Goal: Information Seeking & Learning: Check status

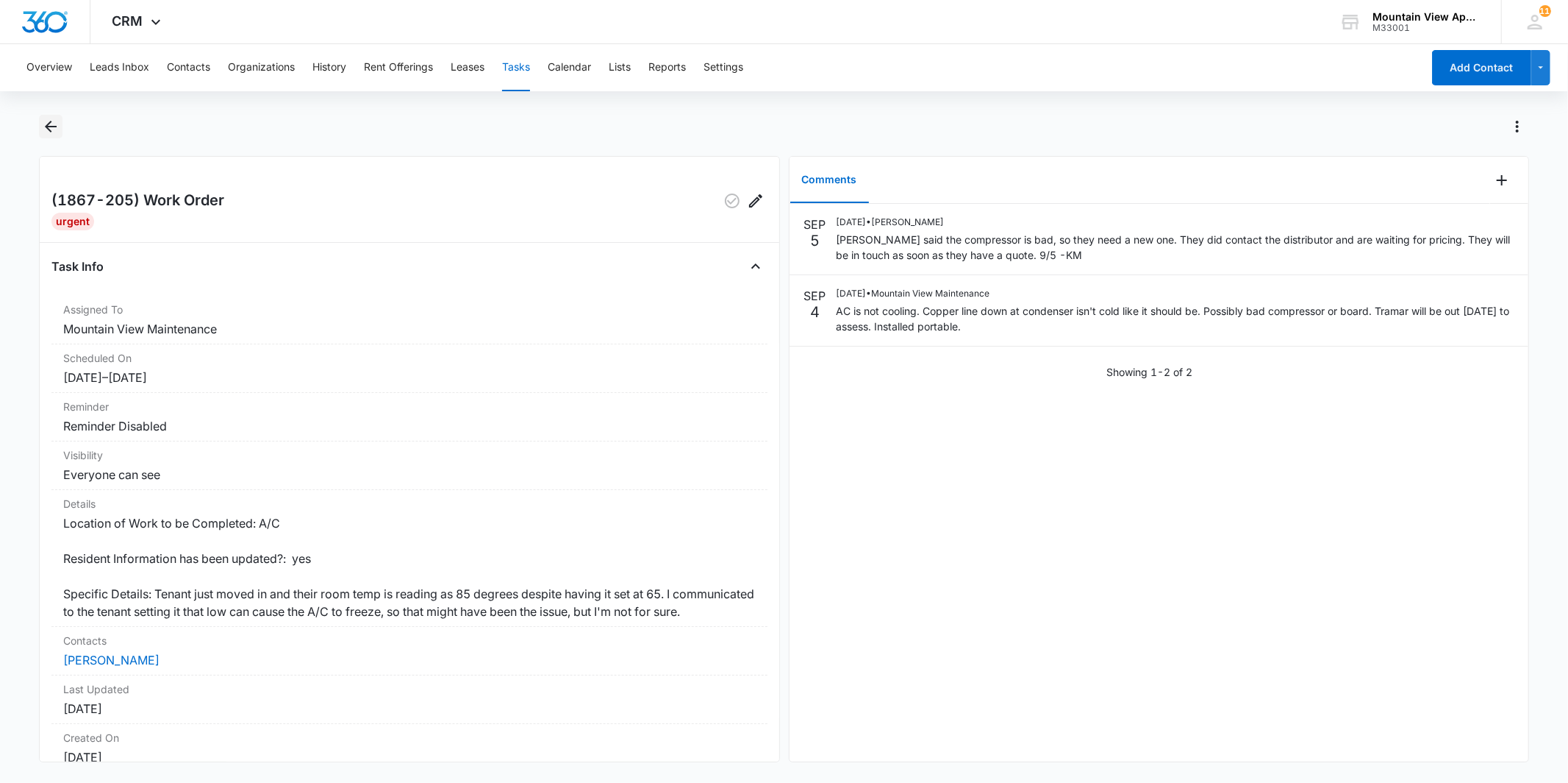
click at [51, 122] on icon "Back" at bounding box center [51, 127] width 18 height 18
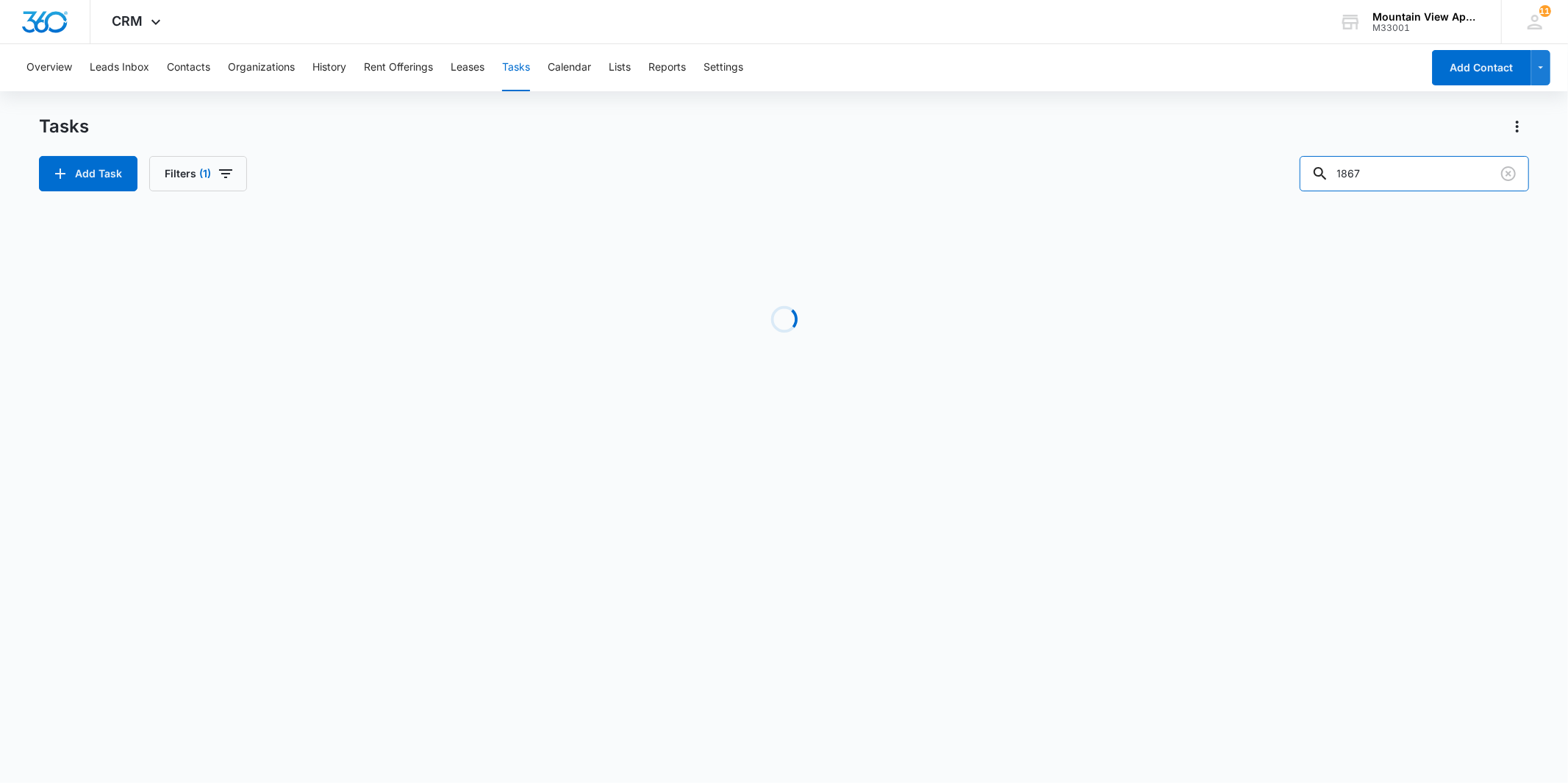
drag, startPoint x: 1408, startPoint y: 165, endPoint x: 1234, endPoint y: 163, distance: 174.0
click at [1234, 163] on div "Add Task Filters (1) 1867" at bounding box center [783, 173] width 1489 height 35
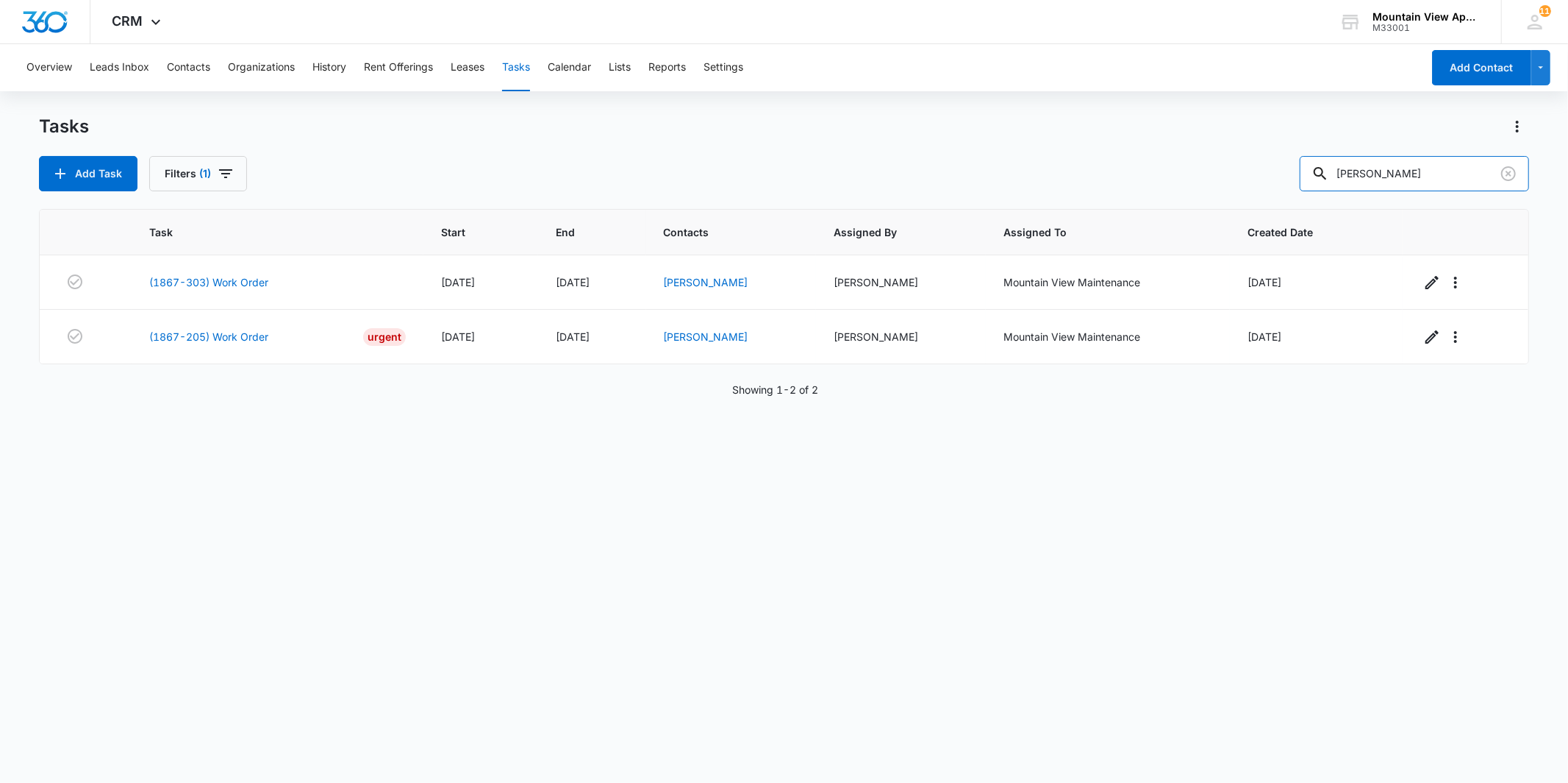
type input "[PERSON_NAME]"
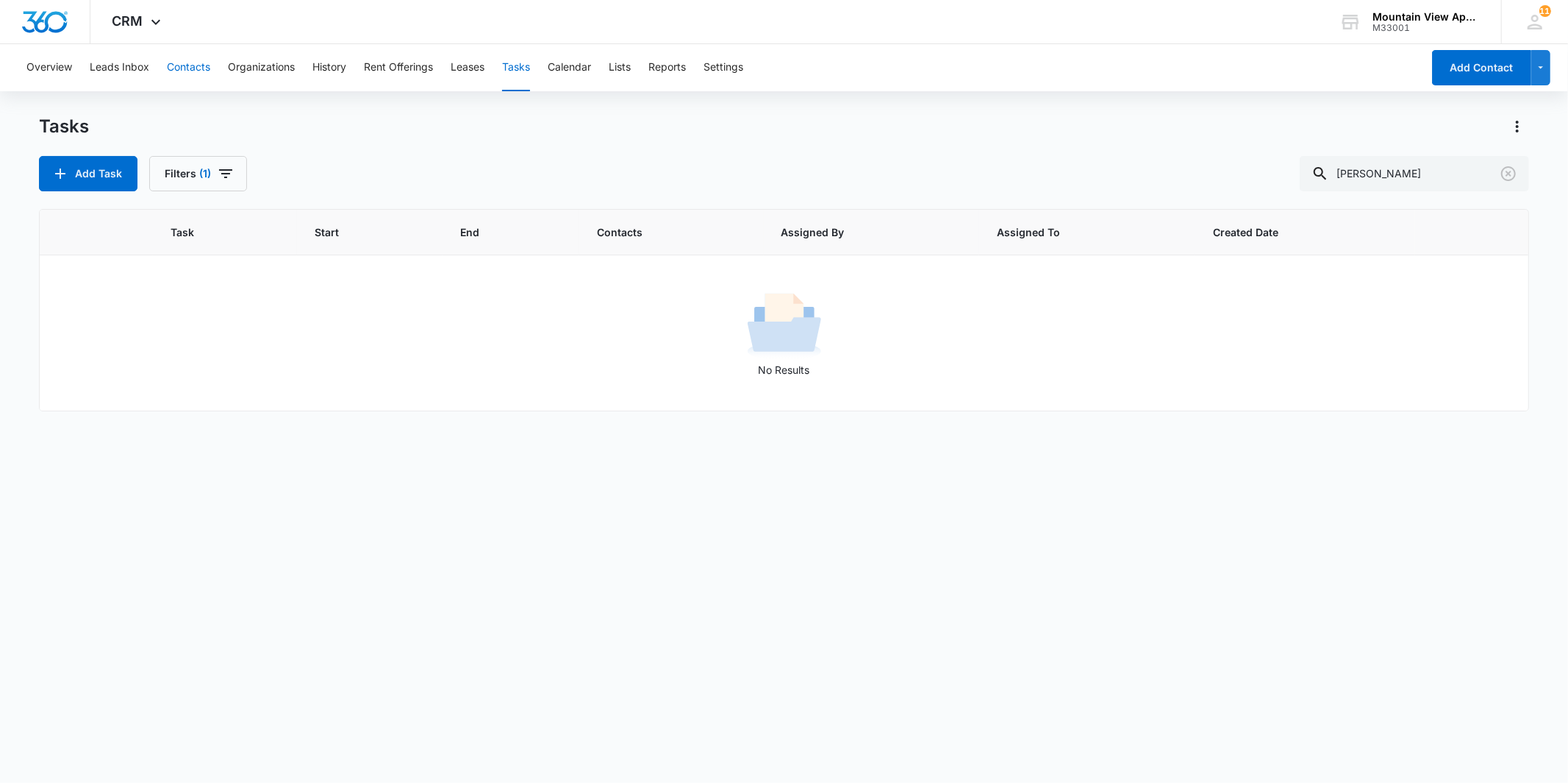
click at [180, 63] on button "Contacts" at bounding box center [188, 67] width 43 height 47
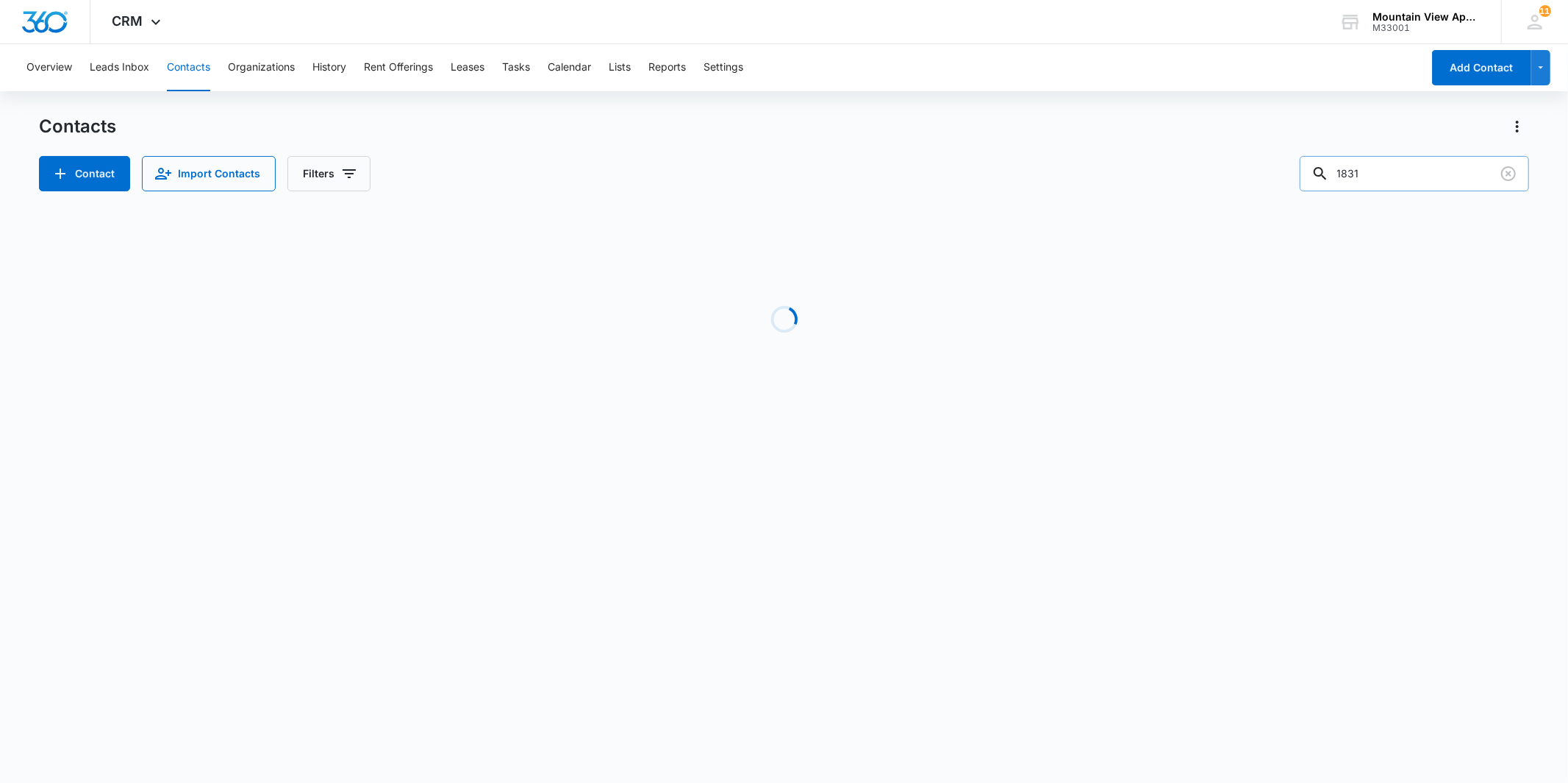
click at [1331, 172] on div "1831" at bounding box center [1415, 173] width 229 height 35
type input "[PERSON_NAME]"
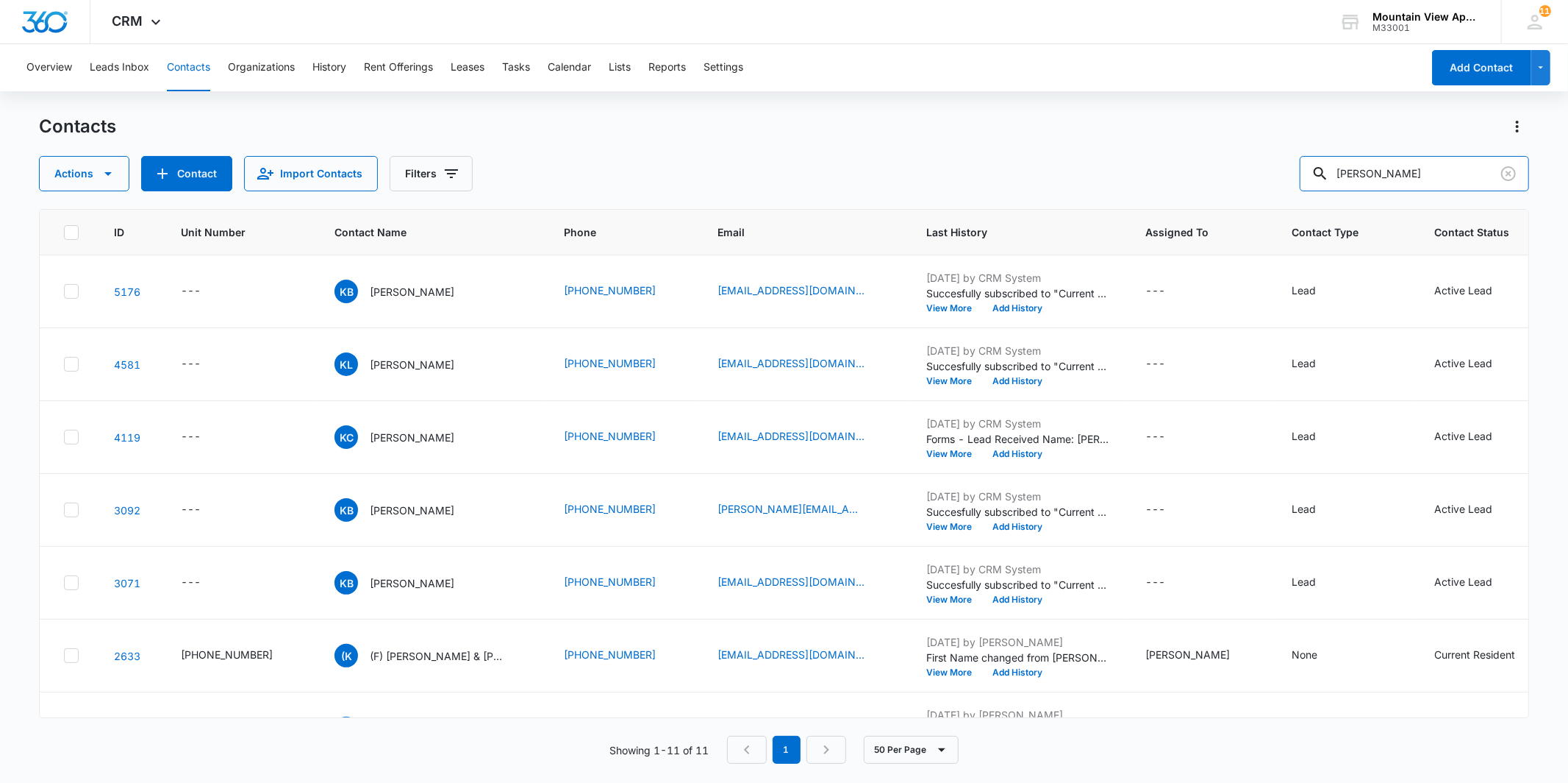
drag, startPoint x: 1395, startPoint y: 163, endPoint x: 1297, endPoint y: 162, distance: 98.0
click at [1297, 162] on div "Actions Contact Import Contacts Filters [PERSON_NAME]" at bounding box center [783, 173] width 1489 height 35
type input "[PERSON_NAME]"
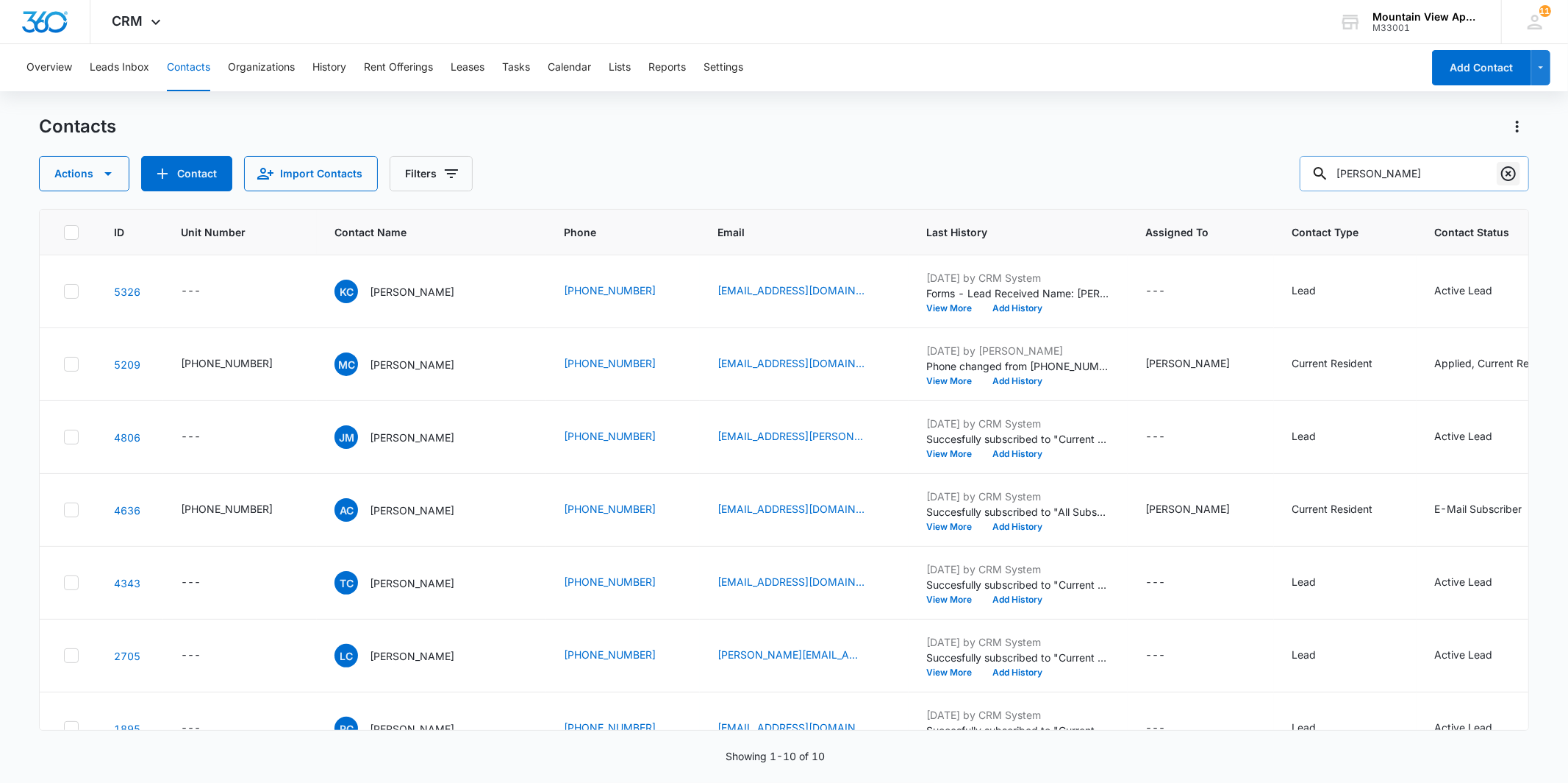
click at [1511, 170] on icon "Clear" at bounding box center [1508, 174] width 18 height 18
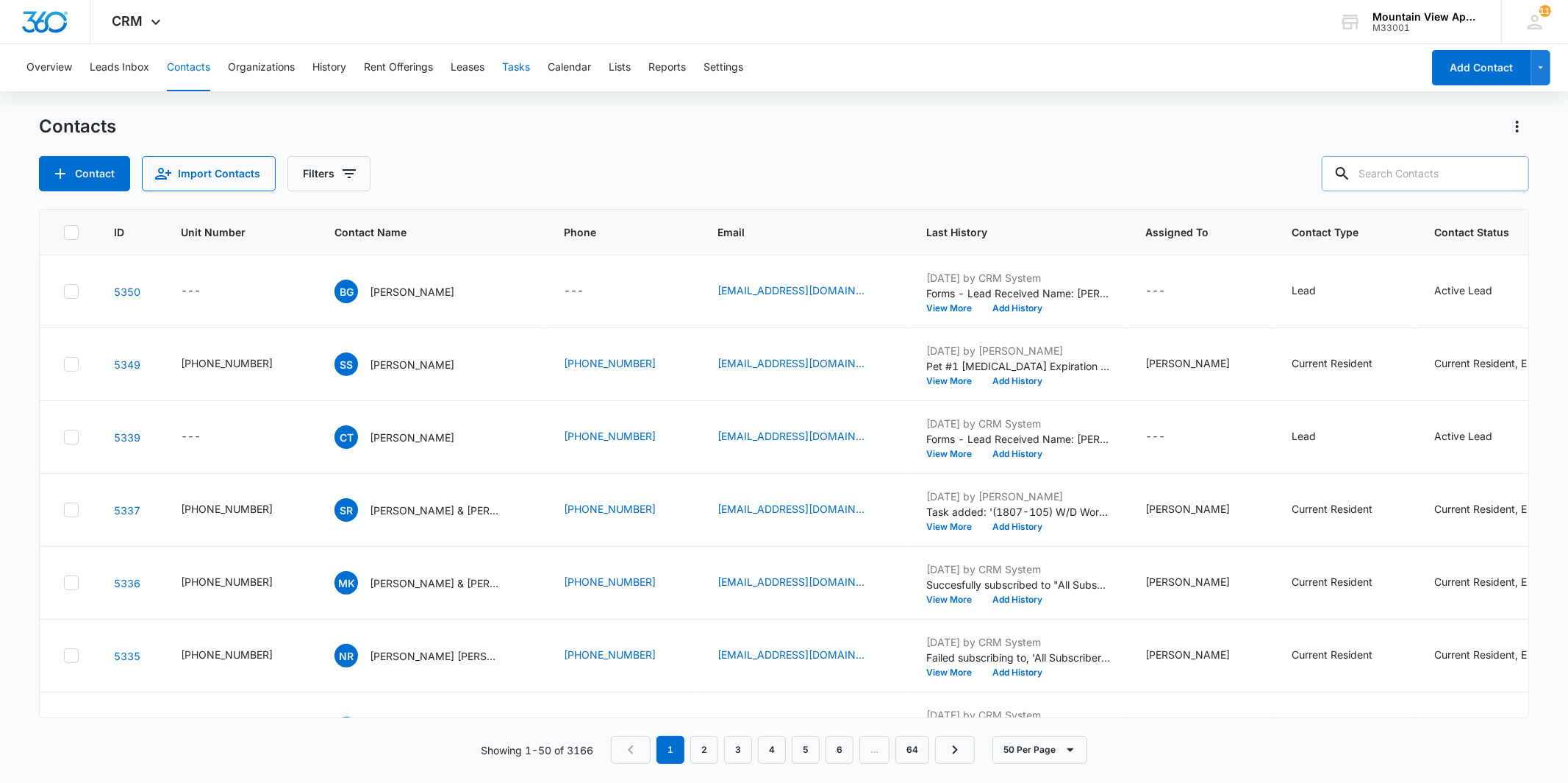
click at [514, 77] on button "Tasks" at bounding box center [516, 67] width 28 height 47
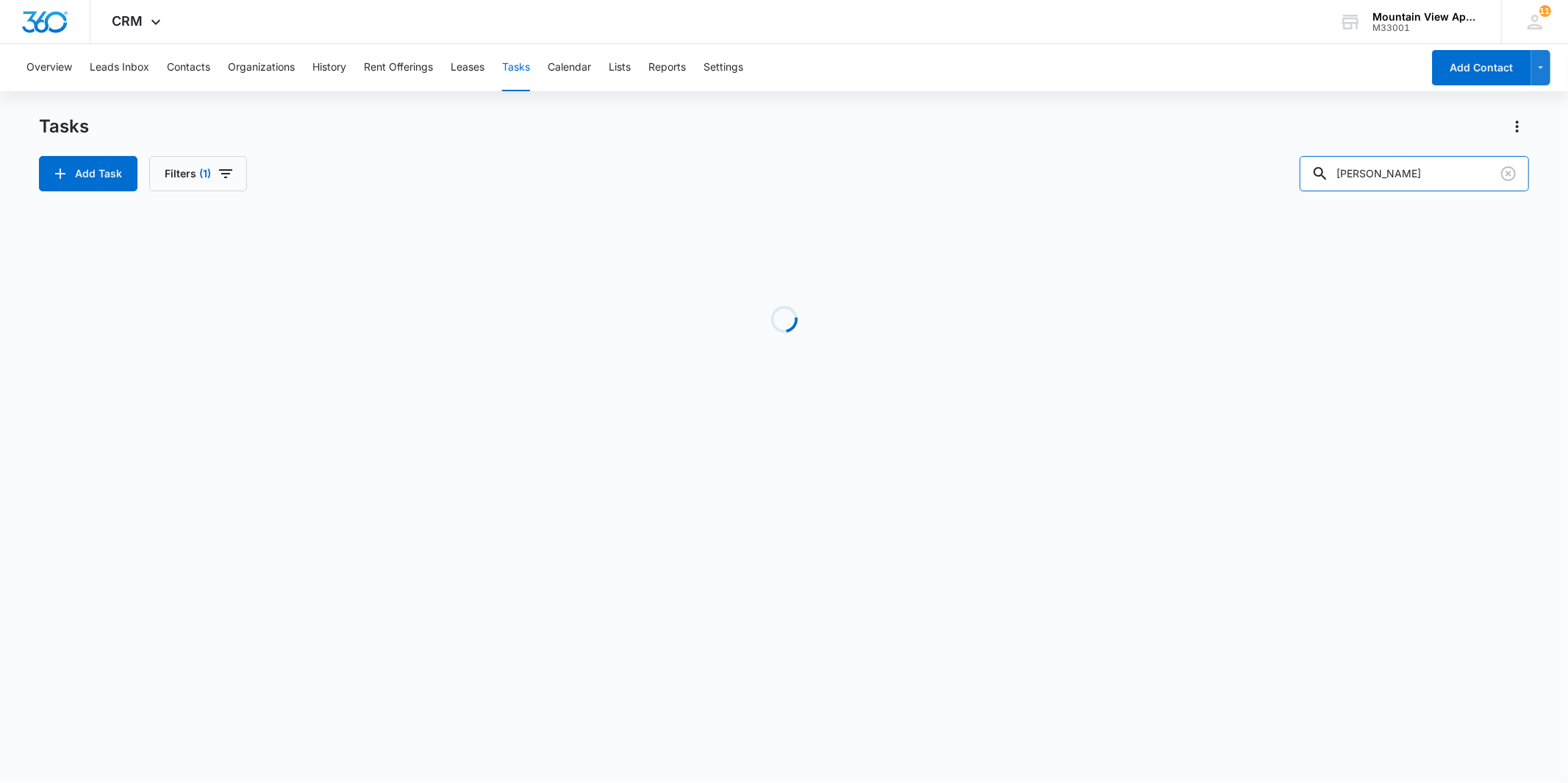
drag, startPoint x: 1404, startPoint y: 168, endPoint x: 1314, endPoint y: 151, distance: 91.6
click at [1314, 151] on div "Tasks Add Task Filters (1) [PERSON_NAME]" at bounding box center [783, 153] width 1489 height 77
type input "1831"
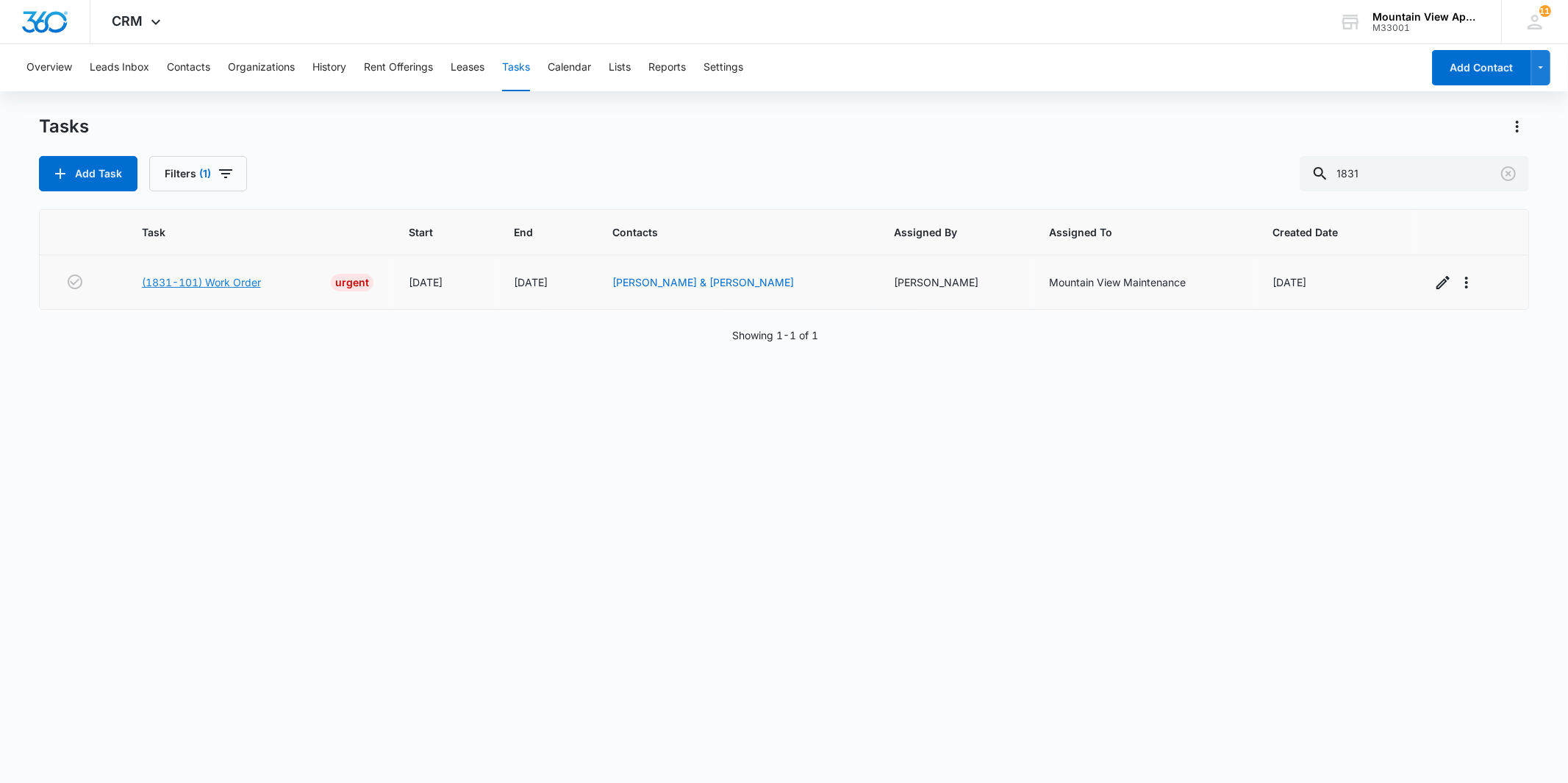
click at [252, 279] on link "(1831-101) Work Order" at bounding box center [202, 282] width 119 height 16
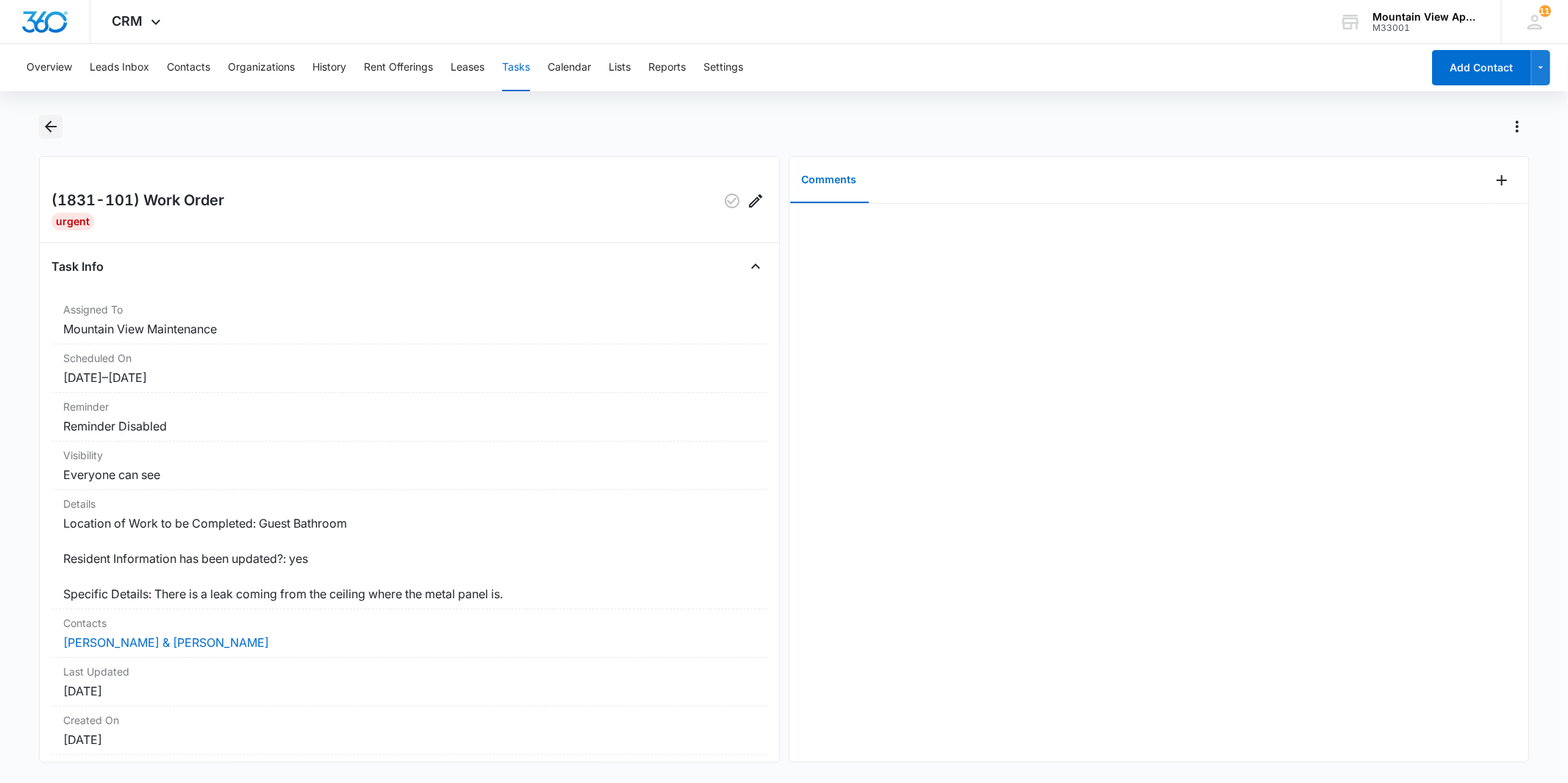
click at [46, 124] on icon "Back" at bounding box center [51, 127] width 18 height 18
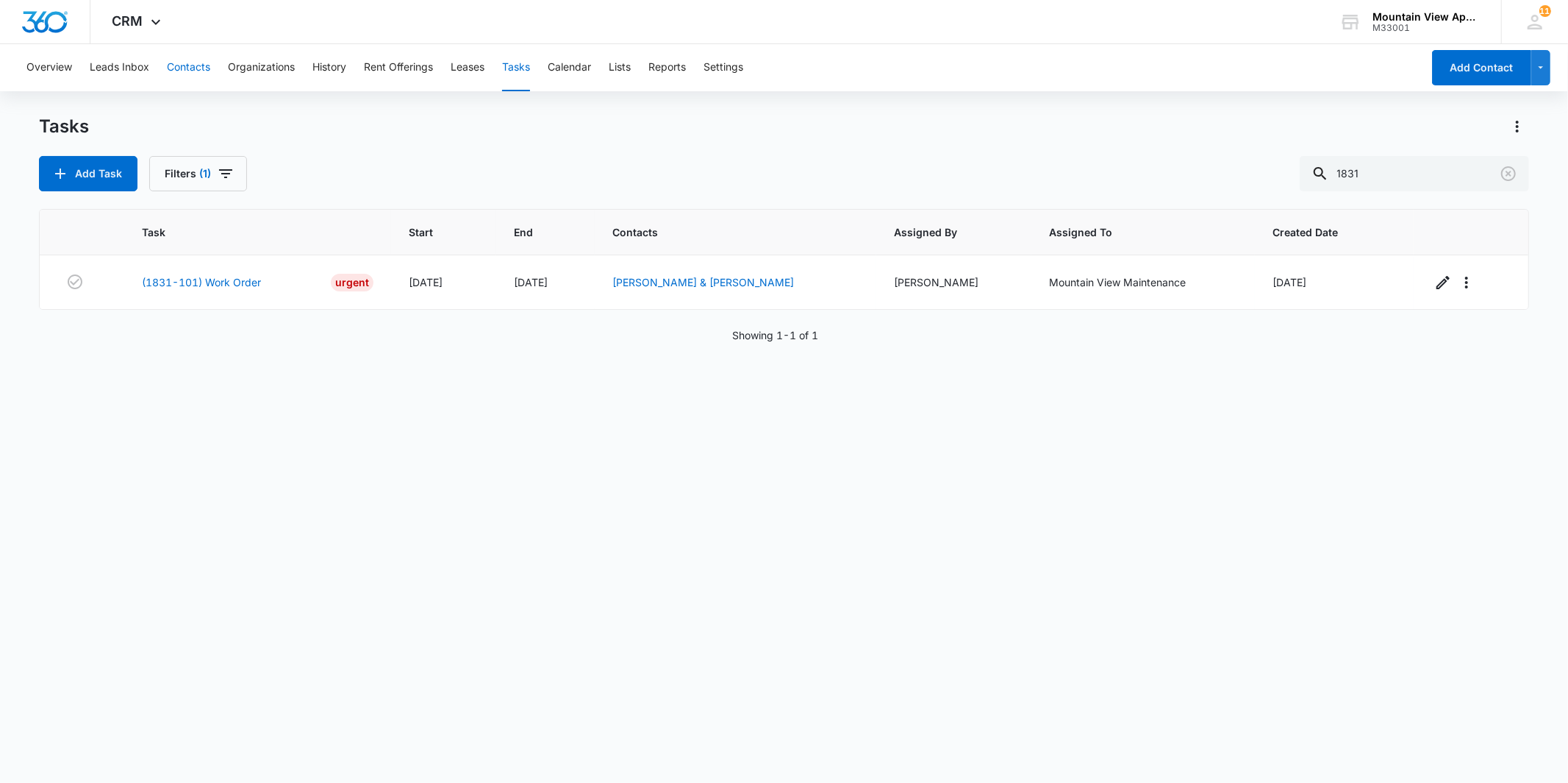
click at [199, 74] on button "Contacts" at bounding box center [188, 67] width 43 height 47
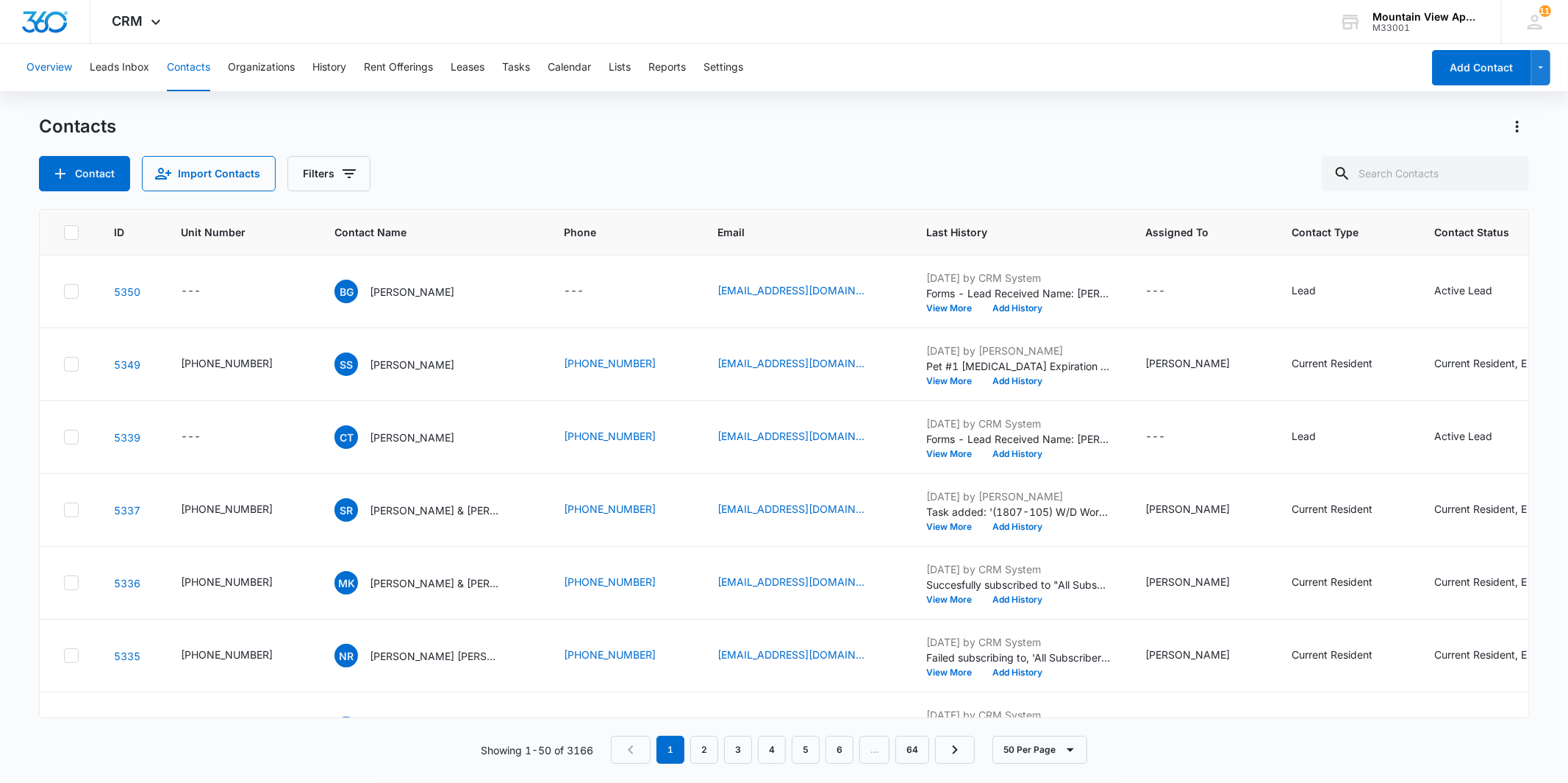
click at [44, 69] on button "Overview" at bounding box center [49, 67] width 45 height 47
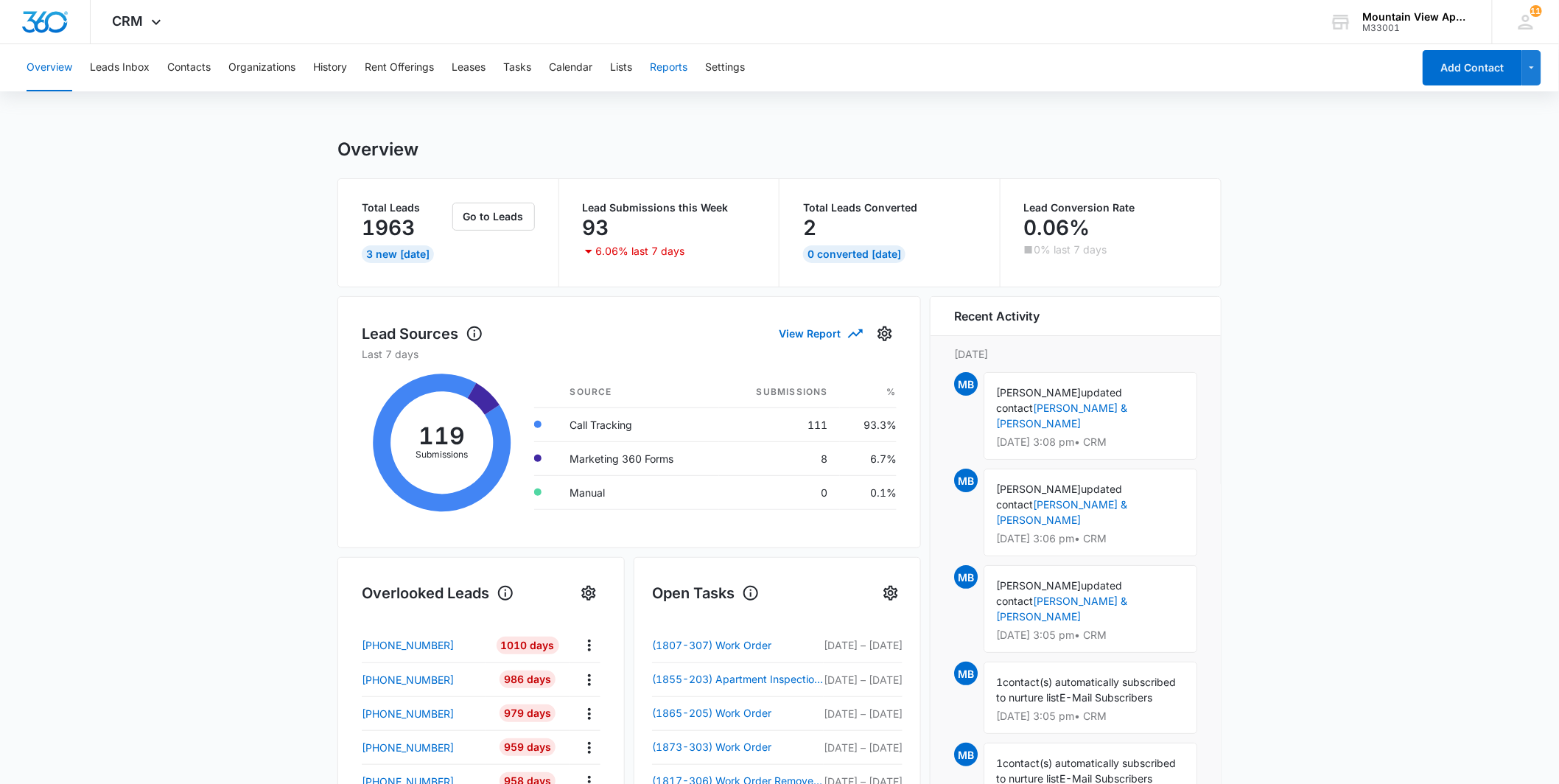
click at [682, 83] on button "Reports" at bounding box center [669, 67] width 37 height 47
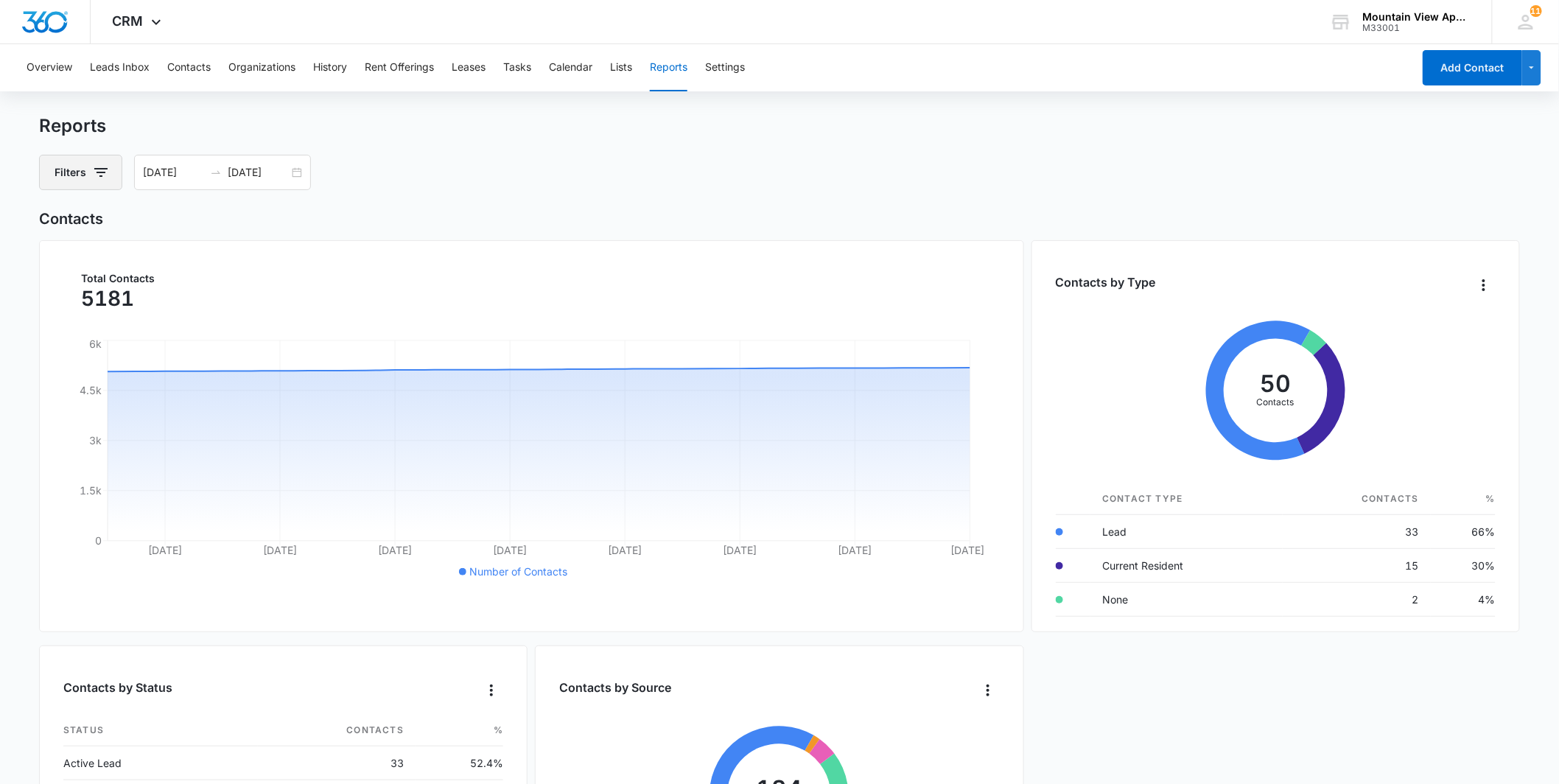
click at [70, 167] on button "Filters" at bounding box center [81, 172] width 84 height 35
click at [206, 225] on icon "Show Assigned To filters" at bounding box center [215, 226] width 18 height 18
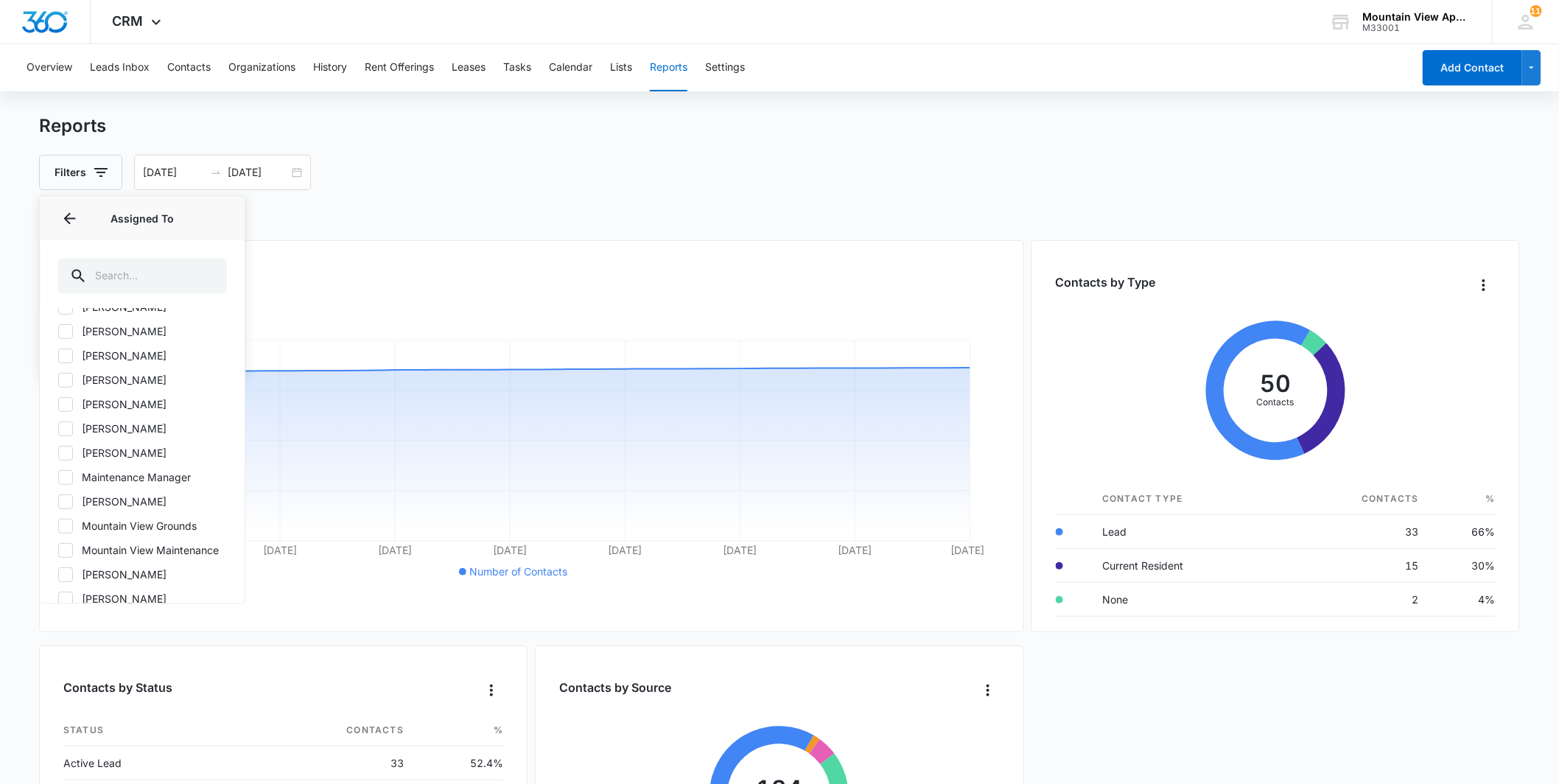
scroll to position [208, 0]
click at [118, 464] on label "[PERSON_NAME]" at bounding box center [142, 471] width 169 height 16
click at [58, 471] on input "[PERSON_NAME]" at bounding box center [57, 471] width 1 height 1
checkbox input "true"
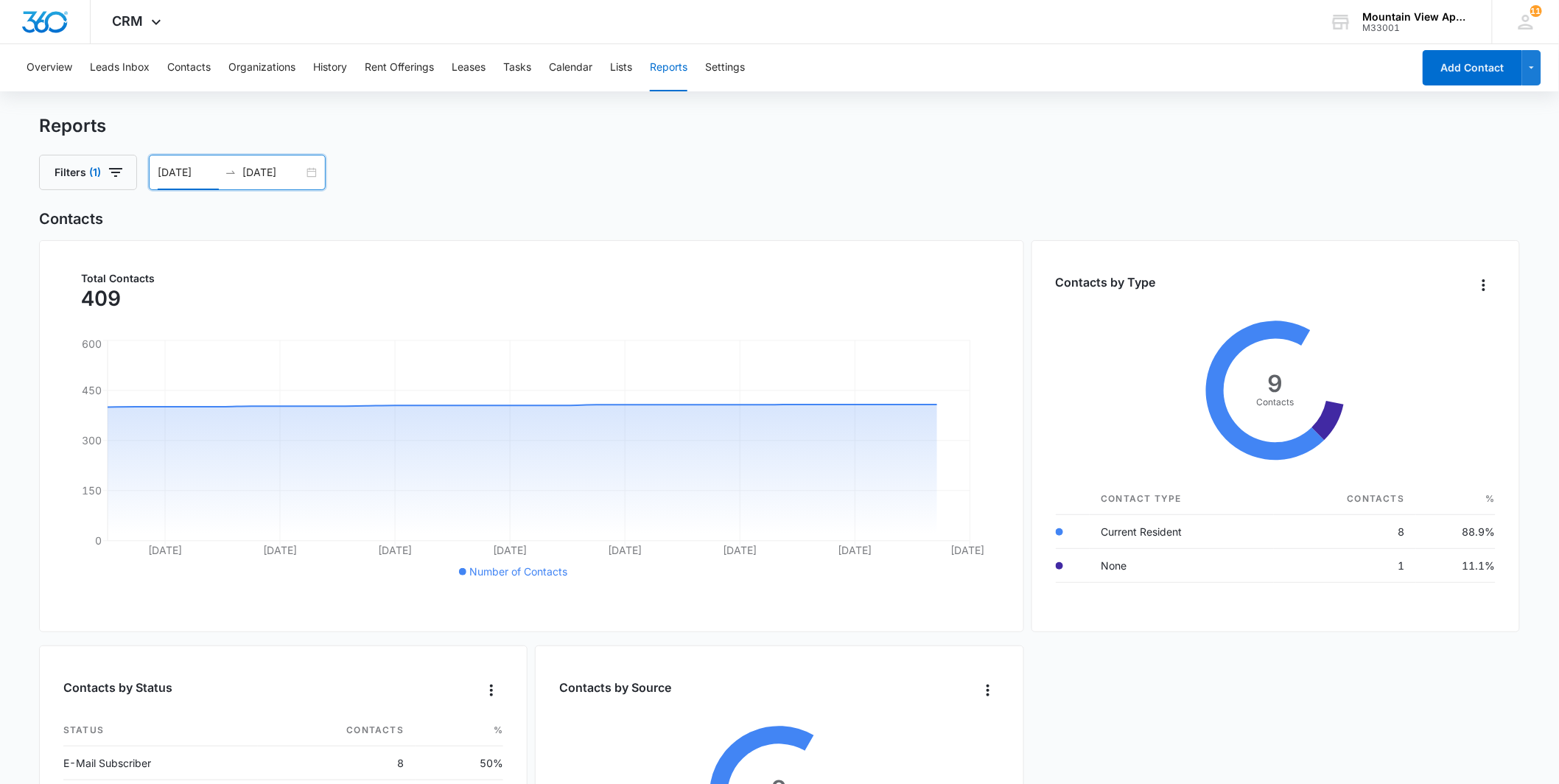
drag, startPoint x: 207, startPoint y: 166, endPoint x: 198, endPoint y: 167, distance: 9.1
click at [204, 166] on input "08/11/2025" at bounding box center [188, 172] width 61 height 16
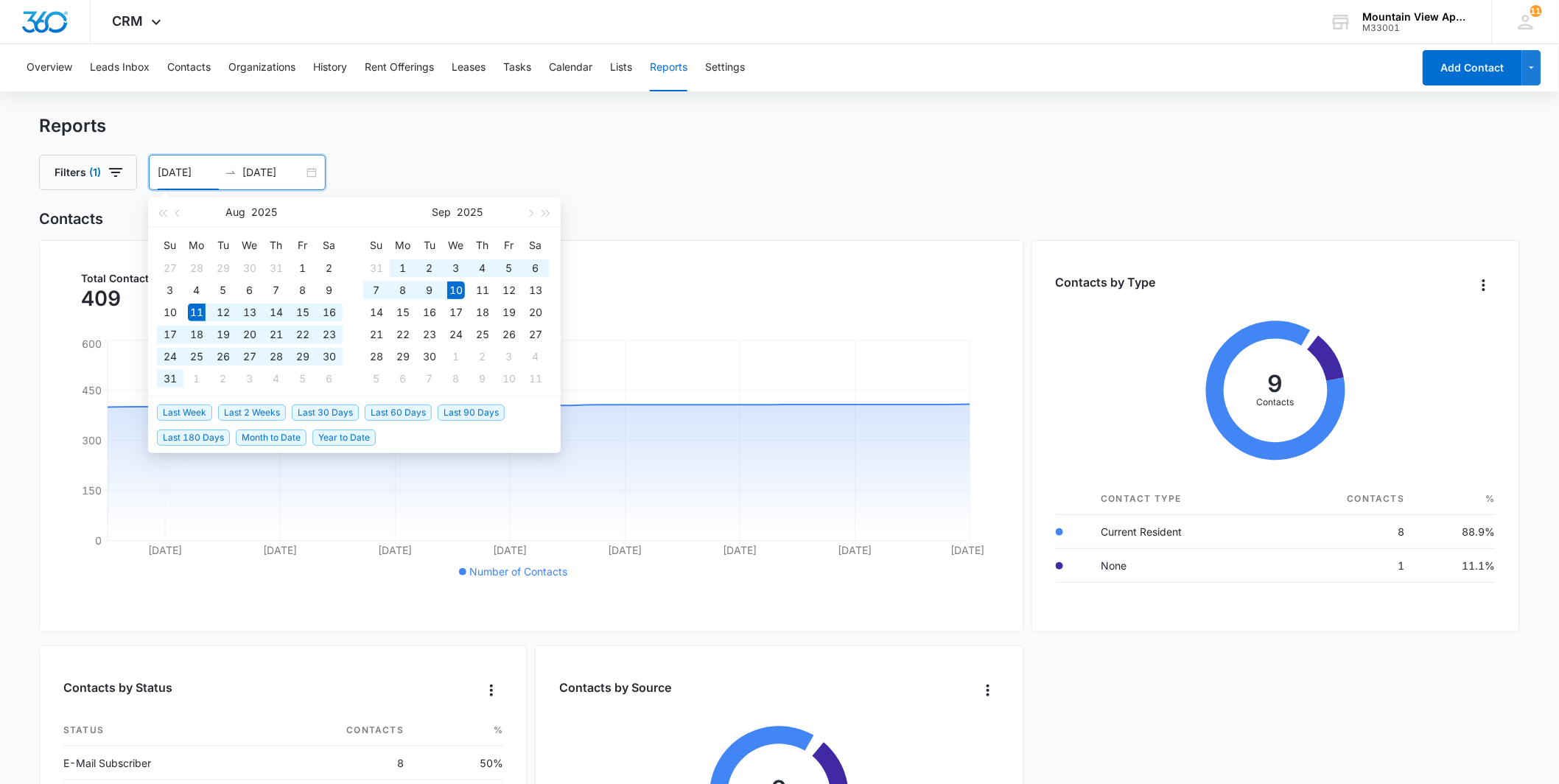
click at [178, 168] on input "08/11/2025" at bounding box center [188, 172] width 61 height 16
click at [153, 171] on div "08/11/2025 09/10/2025" at bounding box center [237, 172] width 177 height 35
click at [173, 218] on button "button" at bounding box center [178, 212] width 16 height 29
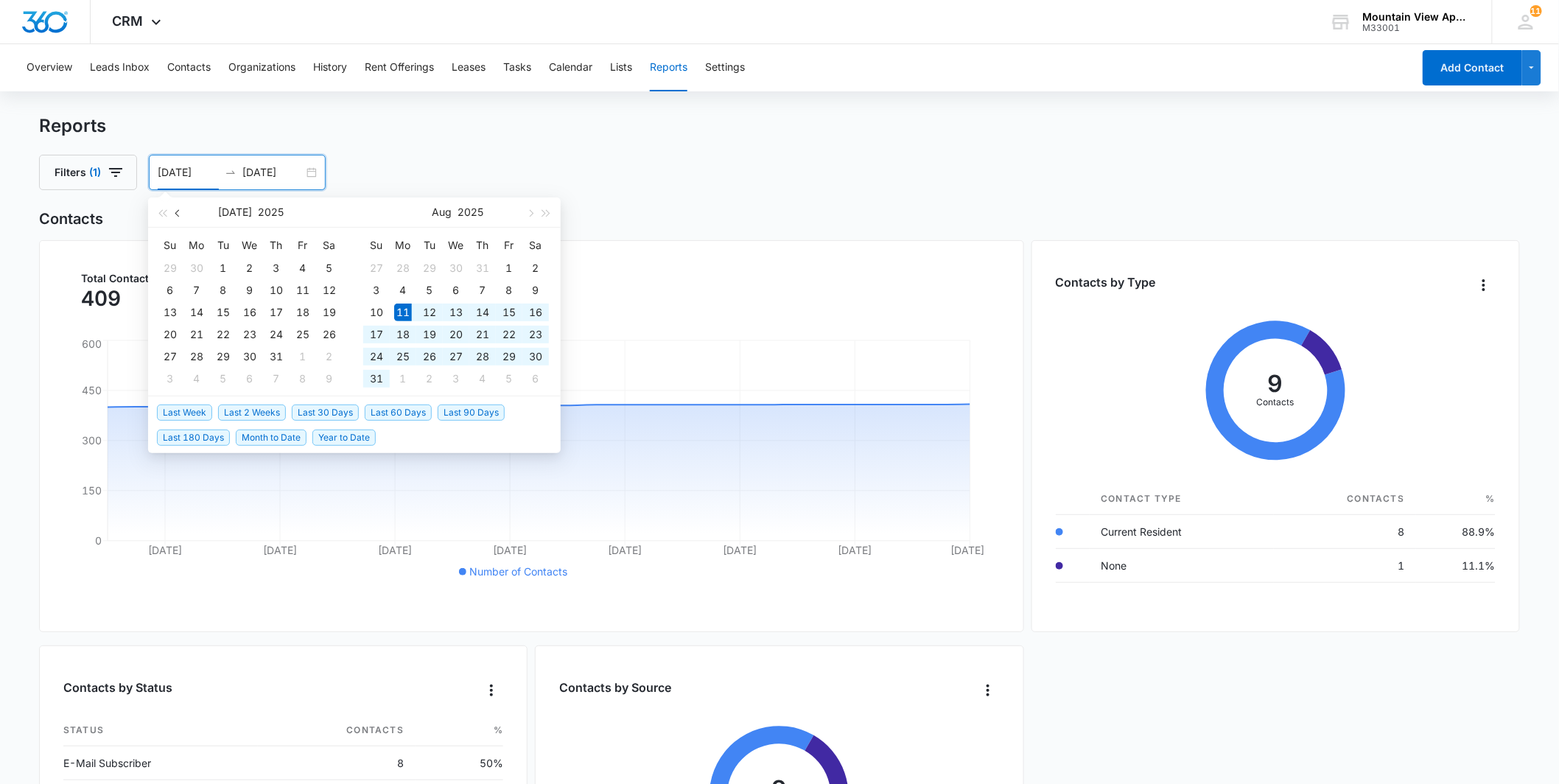
click at [174, 218] on button "button" at bounding box center [178, 212] width 16 height 29
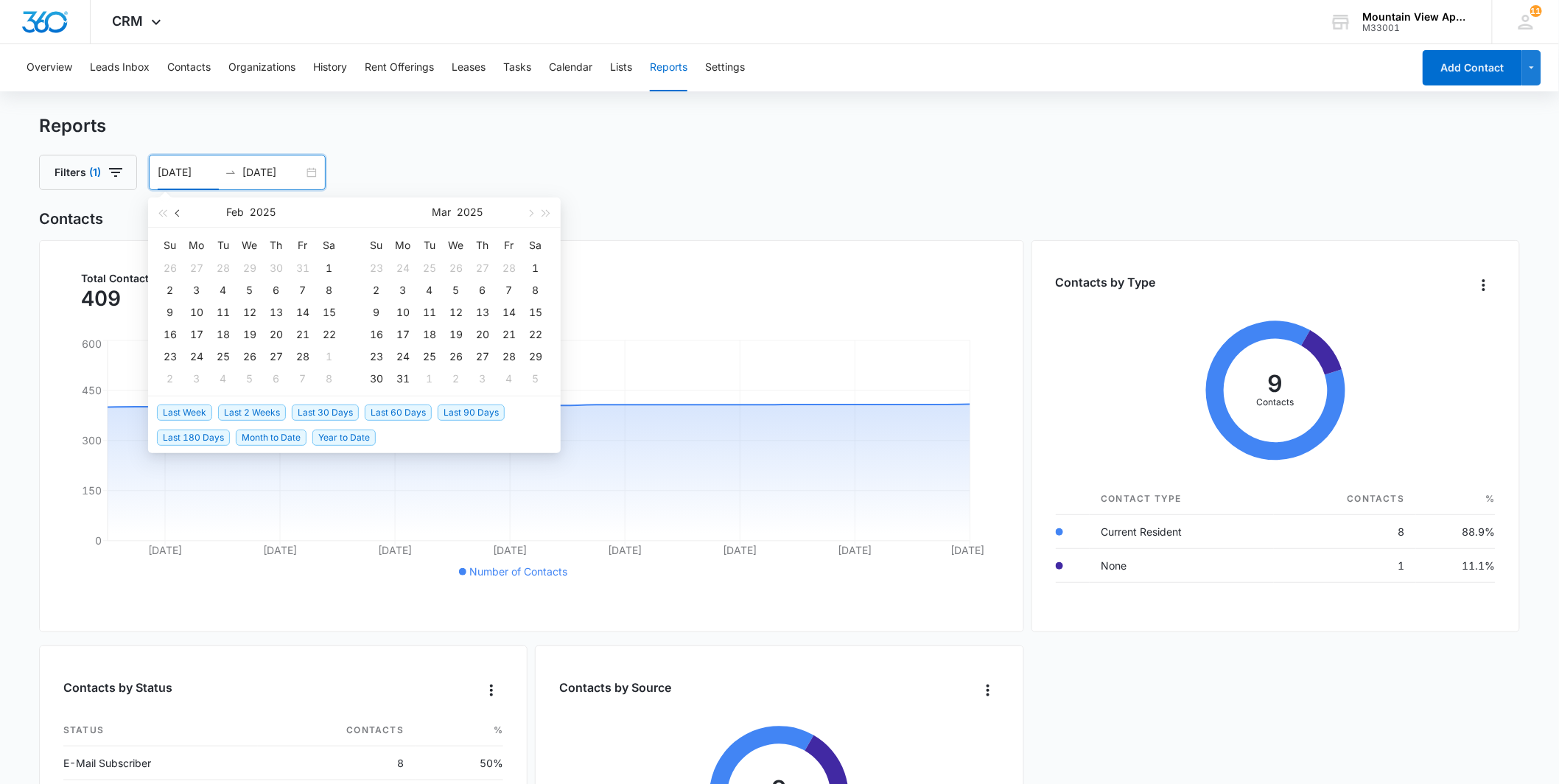
click at [174, 218] on button "button" at bounding box center [178, 212] width 16 height 29
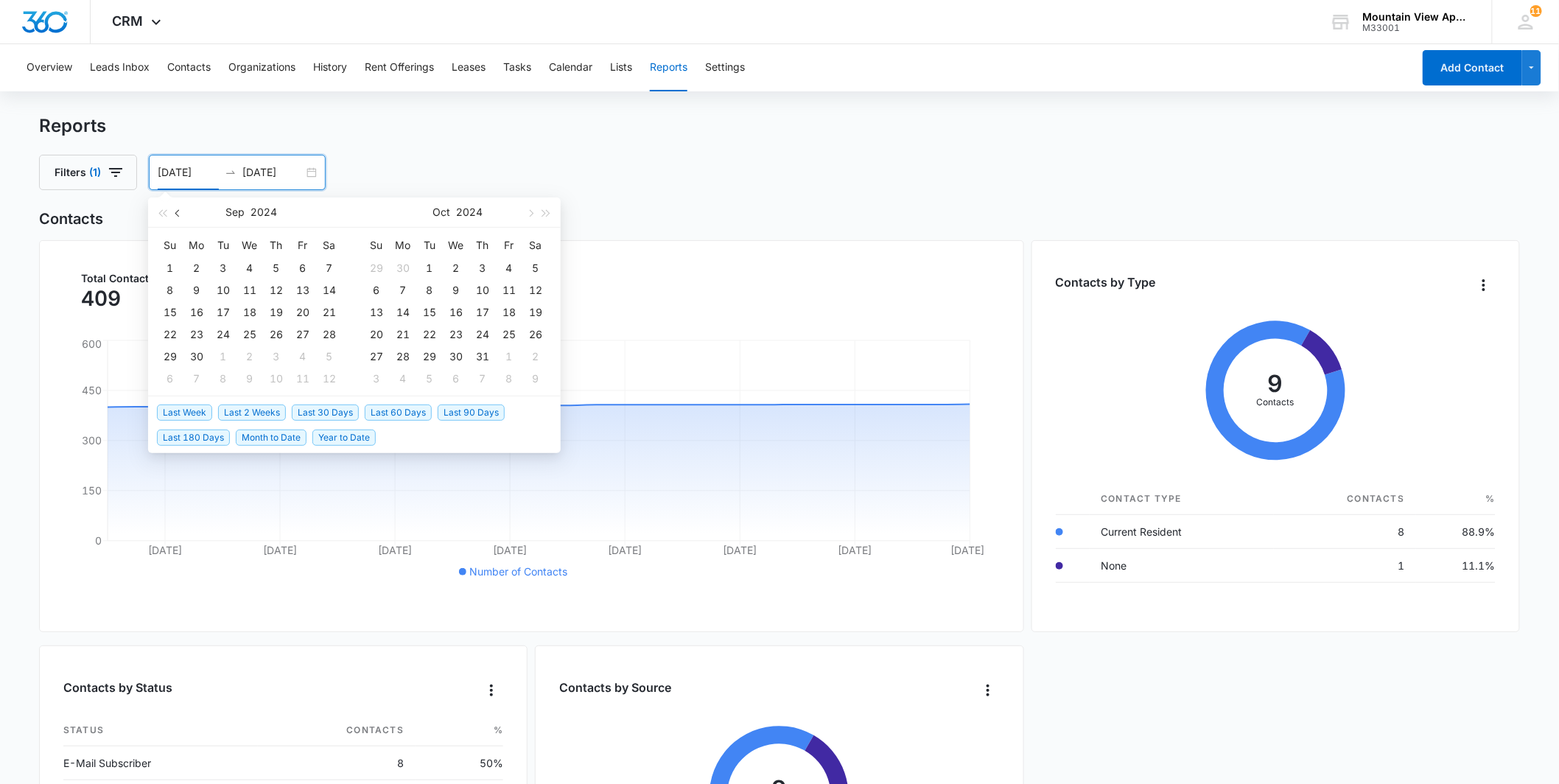
click at [174, 218] on button "button" at bounding box center [178, 212] width 16 height 29
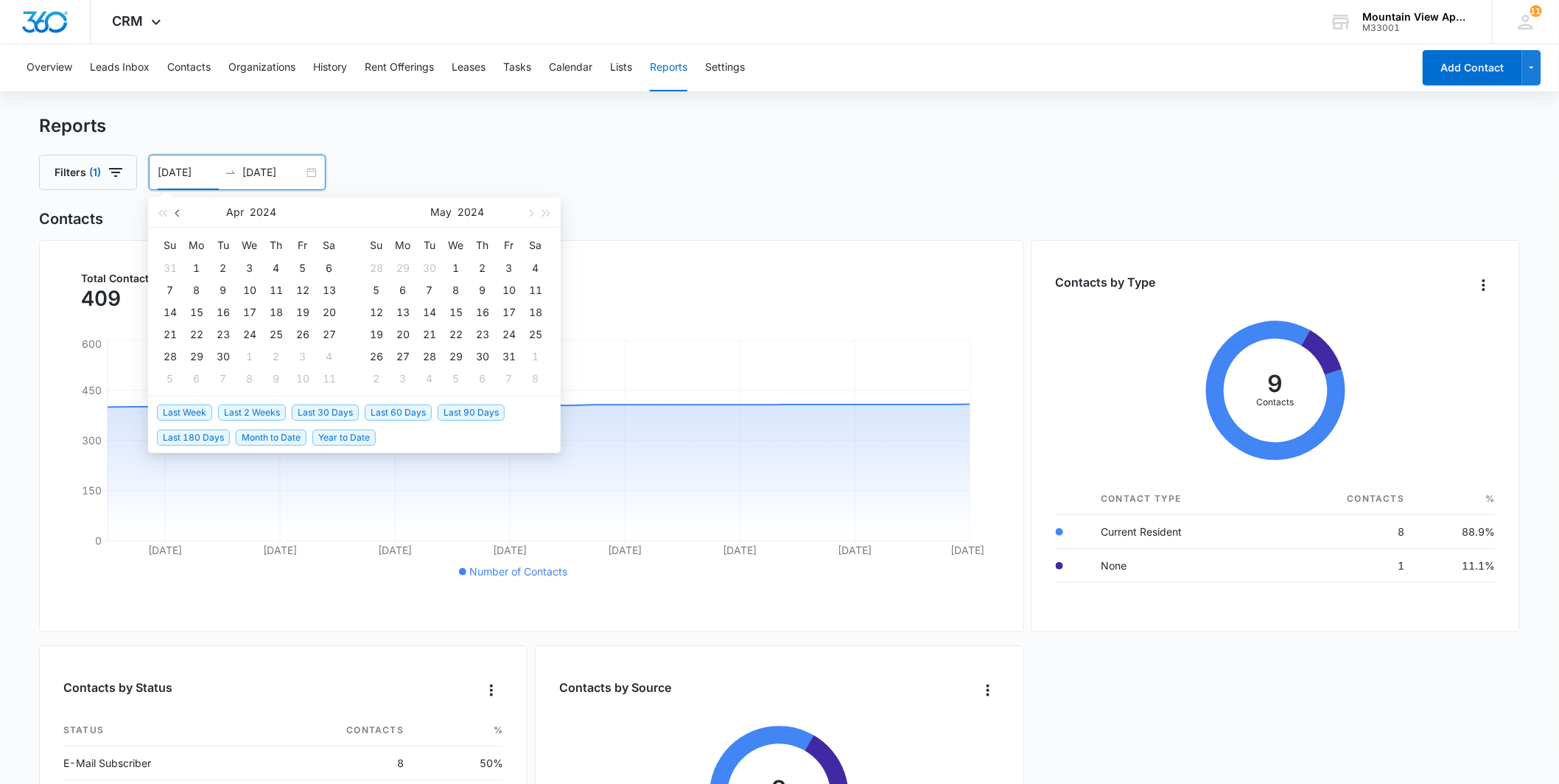
click at [174, 218] on button "button" at bounding box center [178, 212] width 16 height 29
type input "01/29/2024"
click at [200, 354] on div "29" at bounding box center [197, 357] width 18 height 18
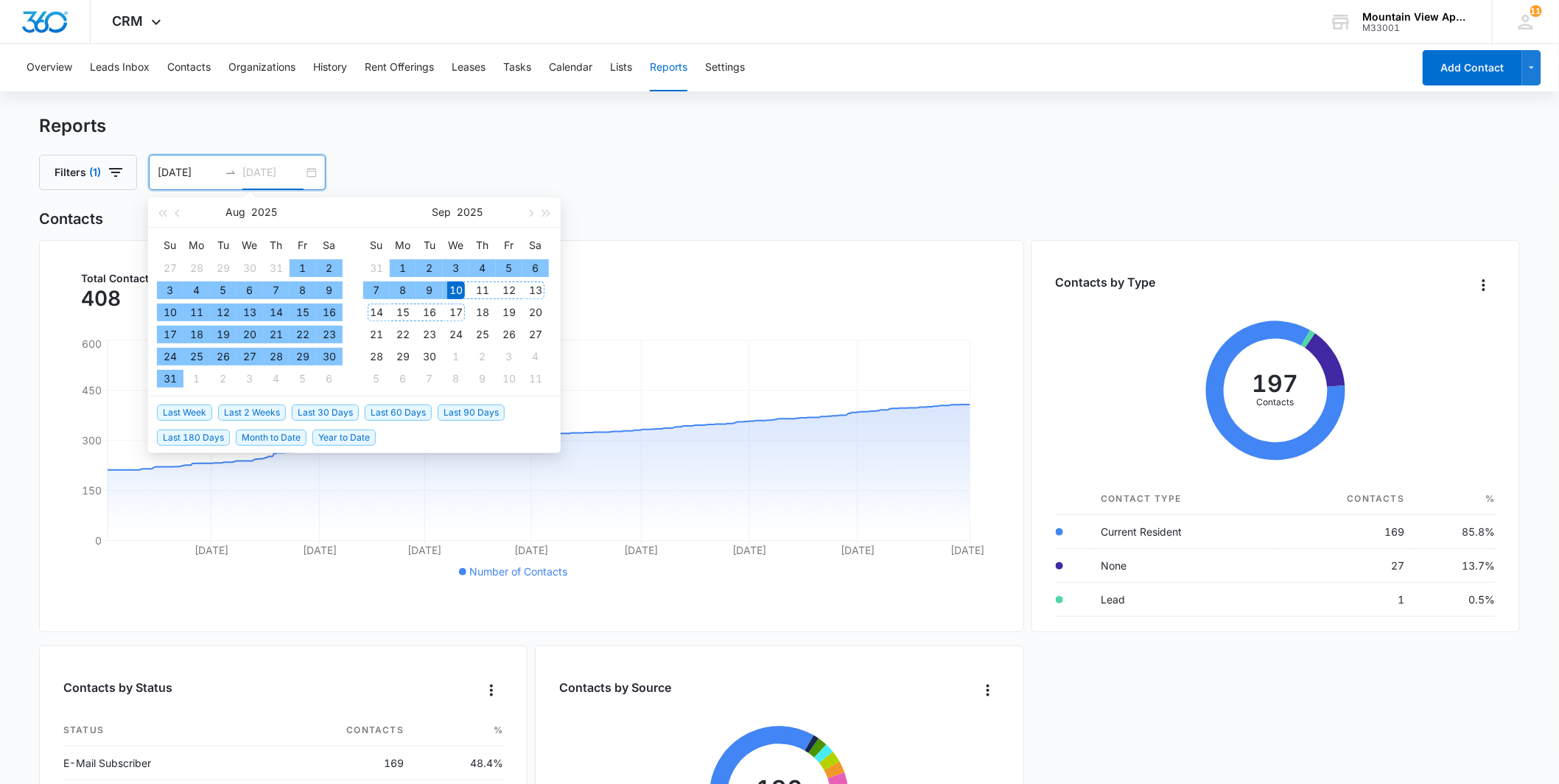
type input "[DATE]"
click at [457, 289] on div "10" at bounding box center [456, 290] width 18 height 18
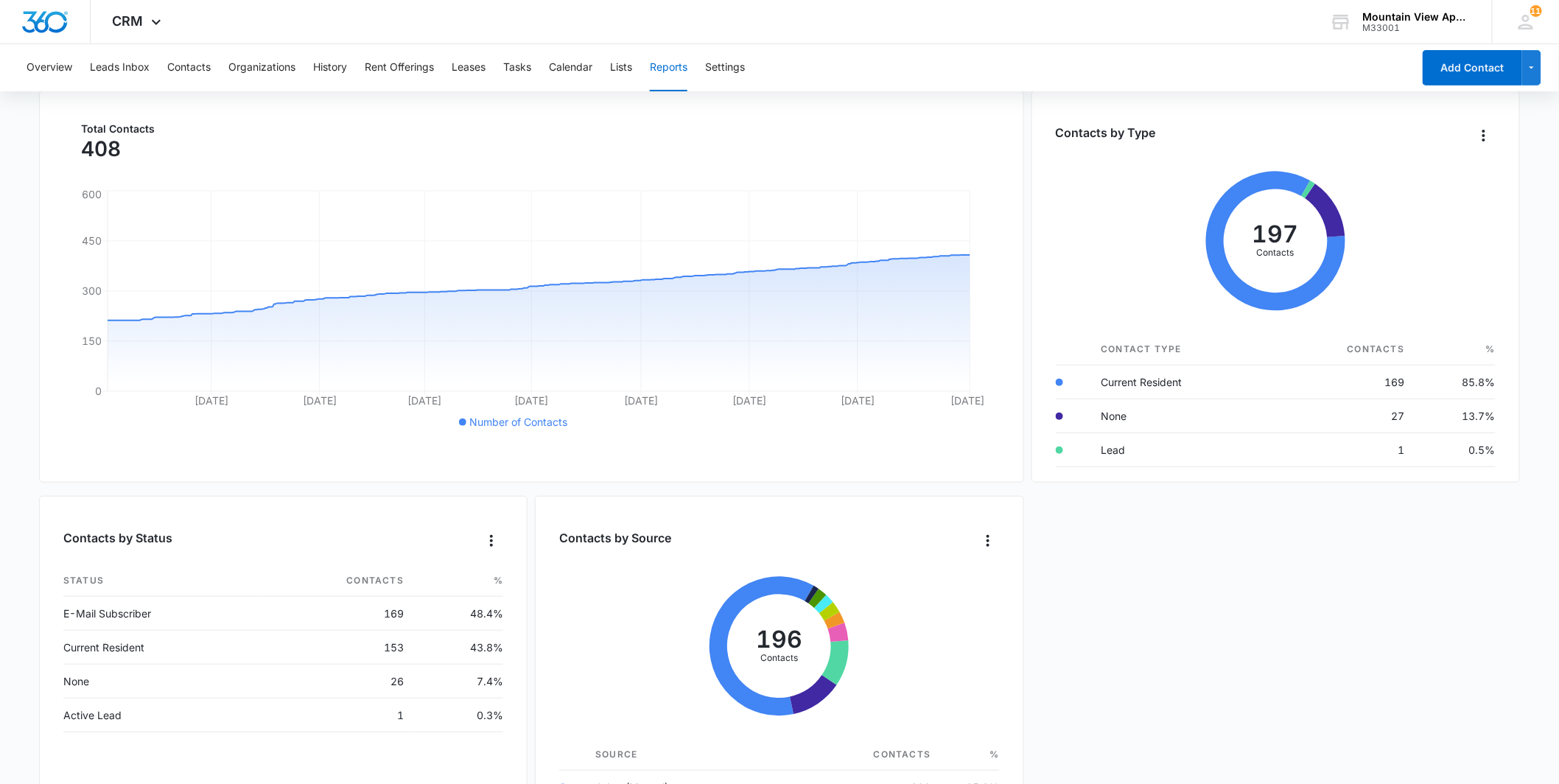
scroll to position [0, 0]
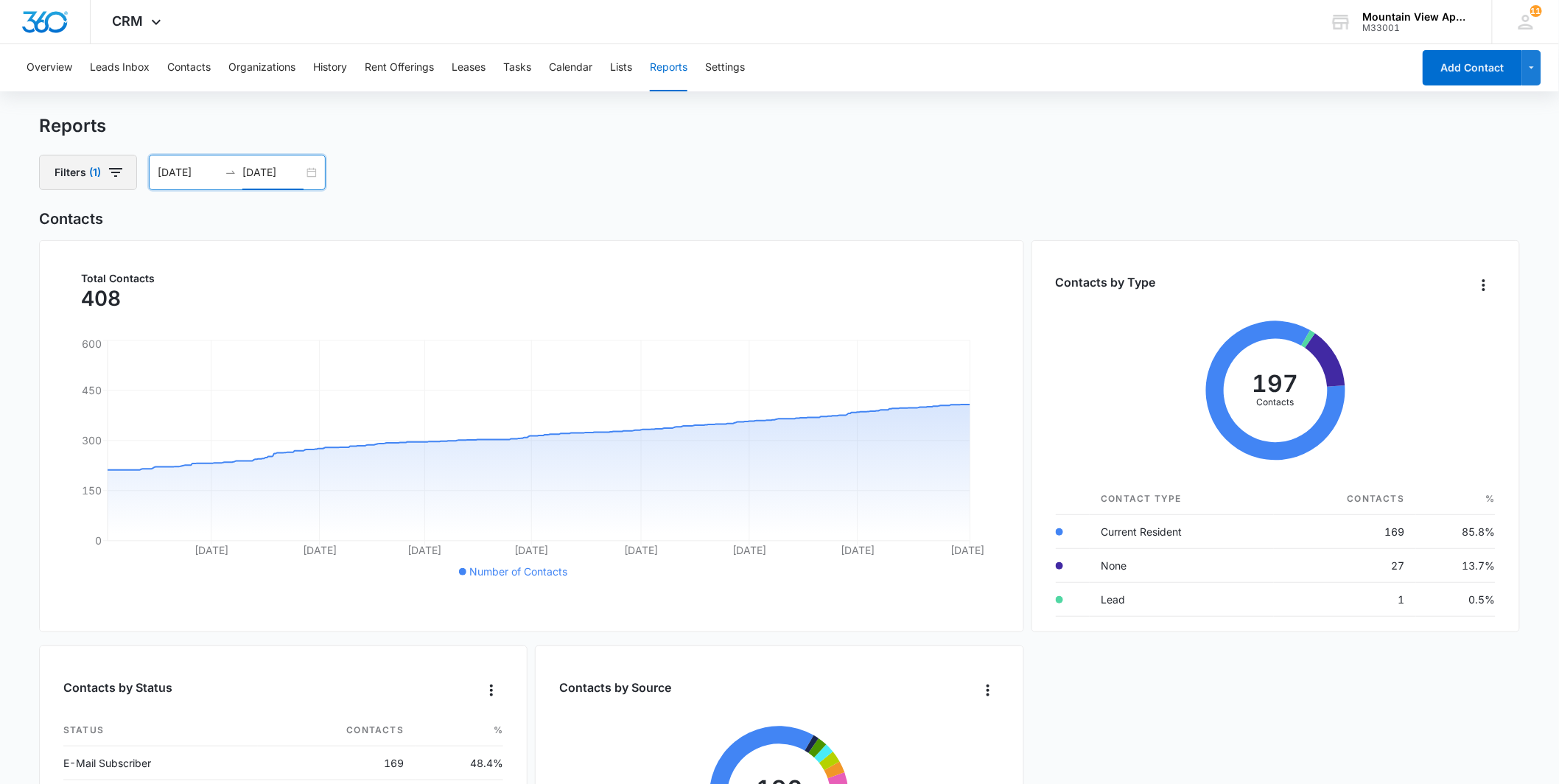
click at [90, 182] on button "Filters (1)" at bounding box center [87, 172] width 98 height 35
click at [223, 225] on icon "Show Assigned To filters" at bounding box center [215, 226] width 18 height 18
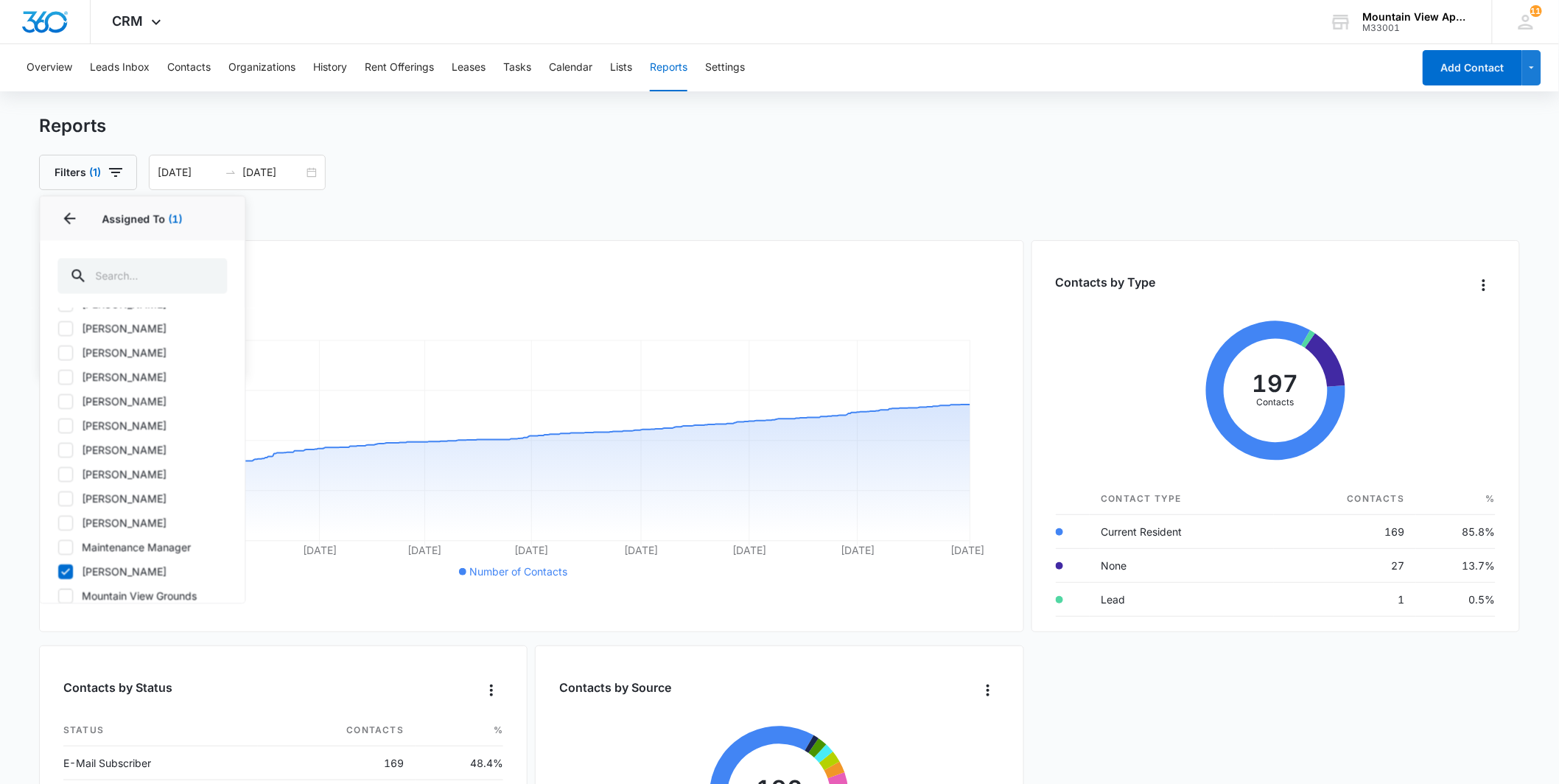
scroll to position [208, 0]
click at [116, 464] on label "[PERSON_NAME]" at bounding box center [142, 471] width 169 height 16
click at [58, 471] on input "[PERSON_NAME]" at bounding box center [57, 471] width 1 height 1
checkbox input "false"
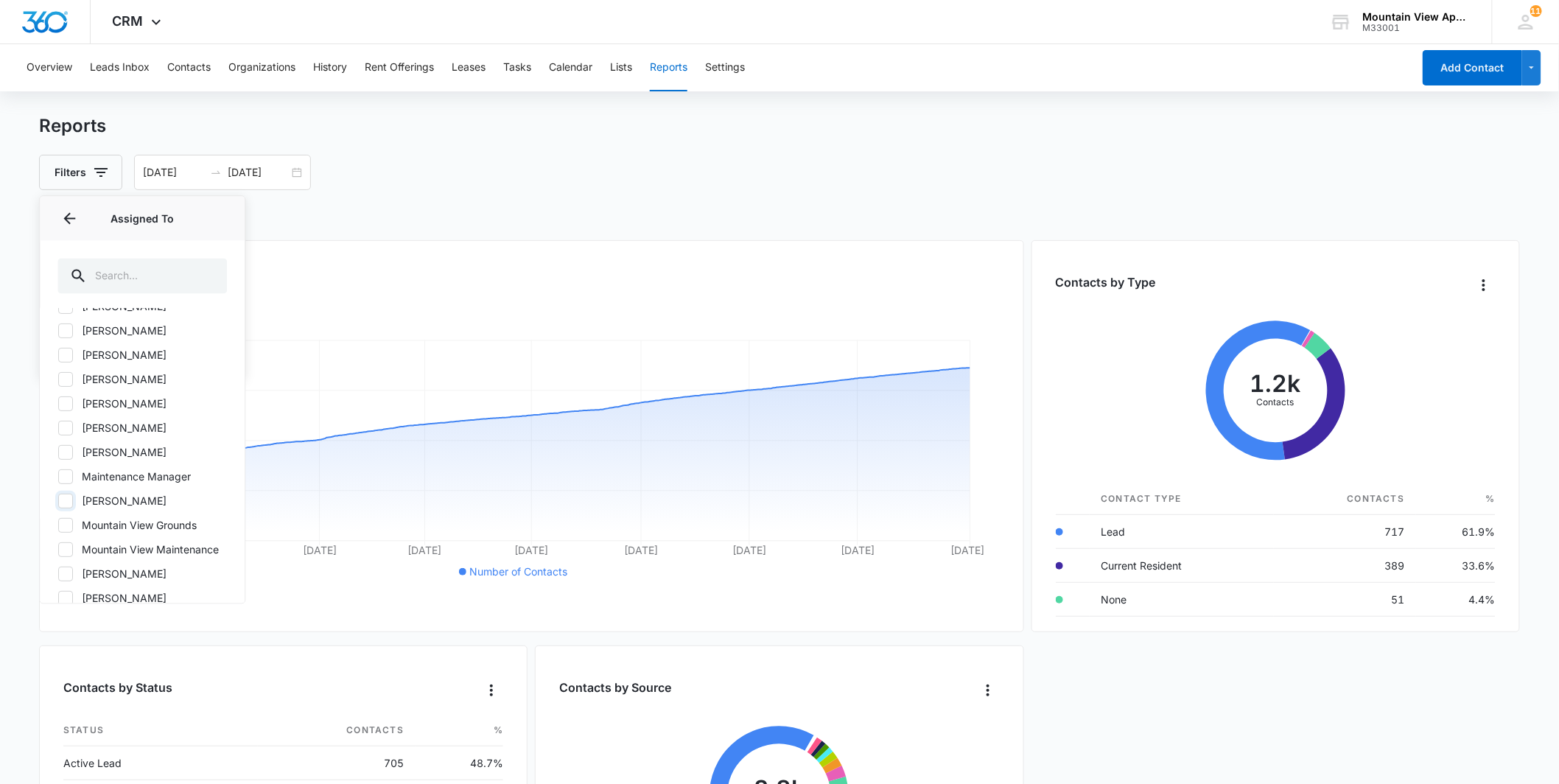
scroll to position [127, 0]
click at [134, 392] on label "[PERSON_NAME]" at bounding box center [142, 392] width 169 height 16
click at [58, 392] on input "[PERSON_NAME]" at bounding box center [57, 392] width 1 height 1
checkbox input "true"
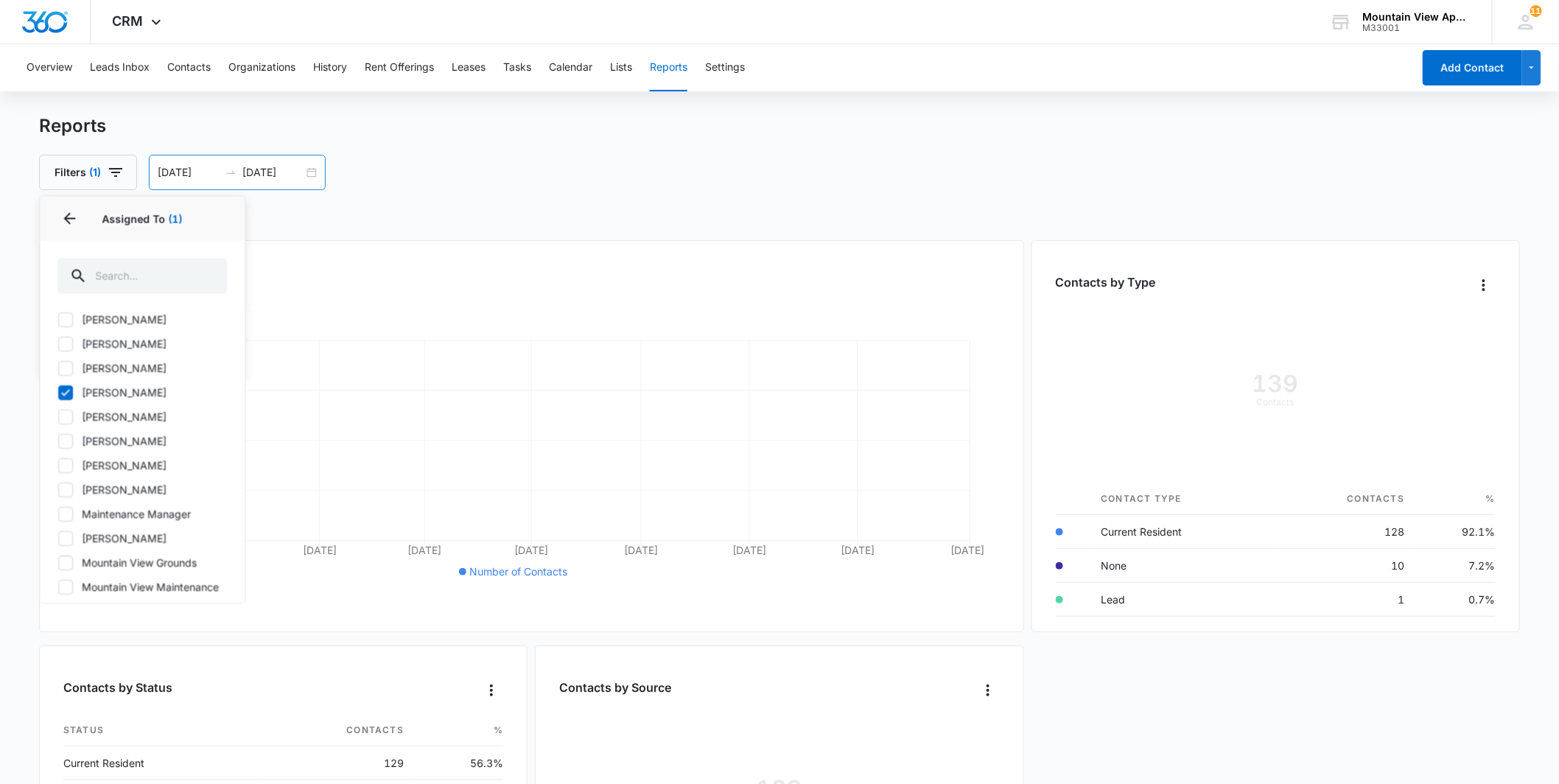
click at [190, 174] on input "01/29/2024" at bounding box center [188, 172] width 61 height 16
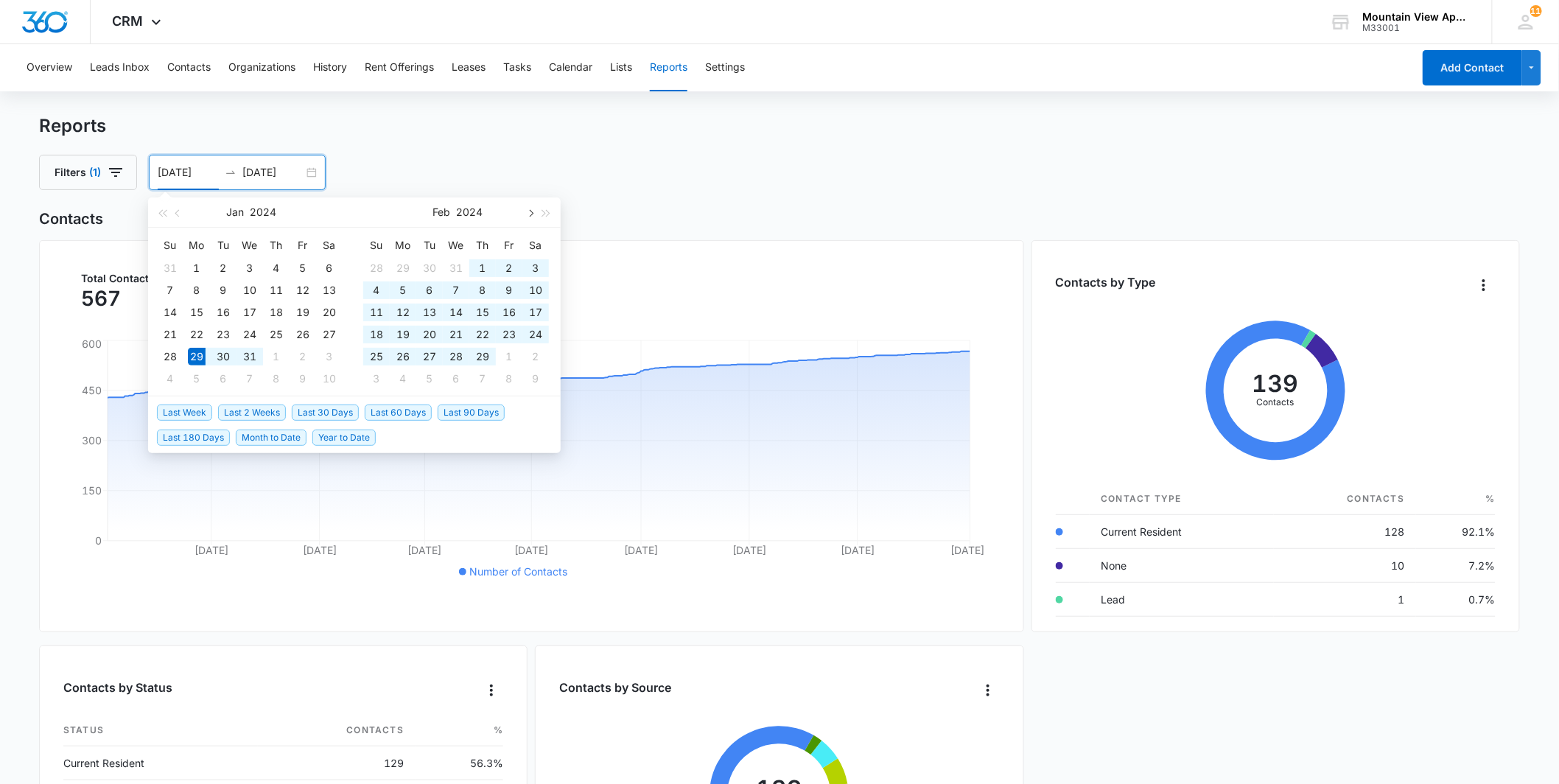
click at [523, 209] on button "button" at bounding box center [530, 212] width 16 height 29
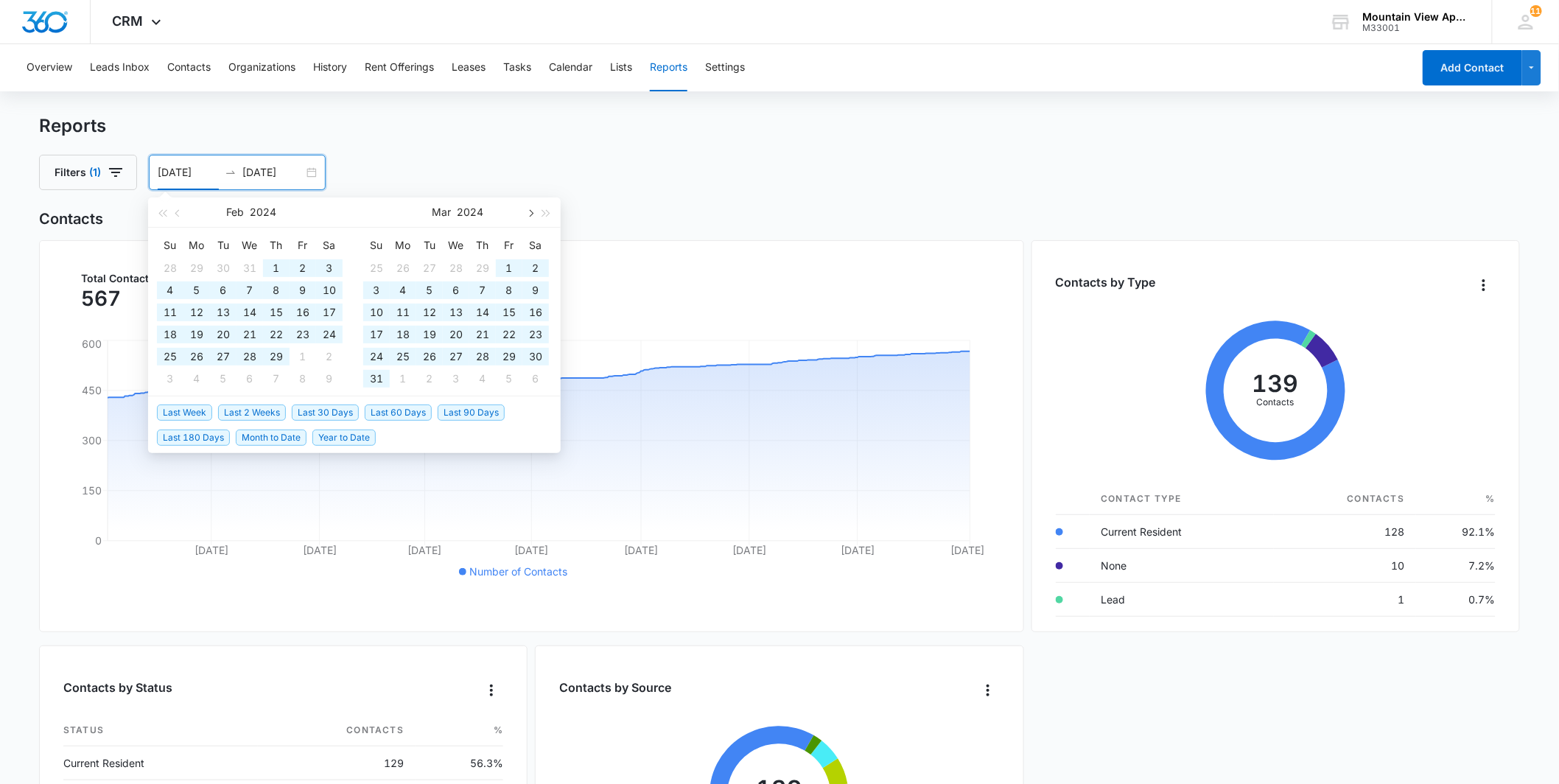
click at [524, 209] on button "button" at bounding box center [530, 212] width 16 height 29
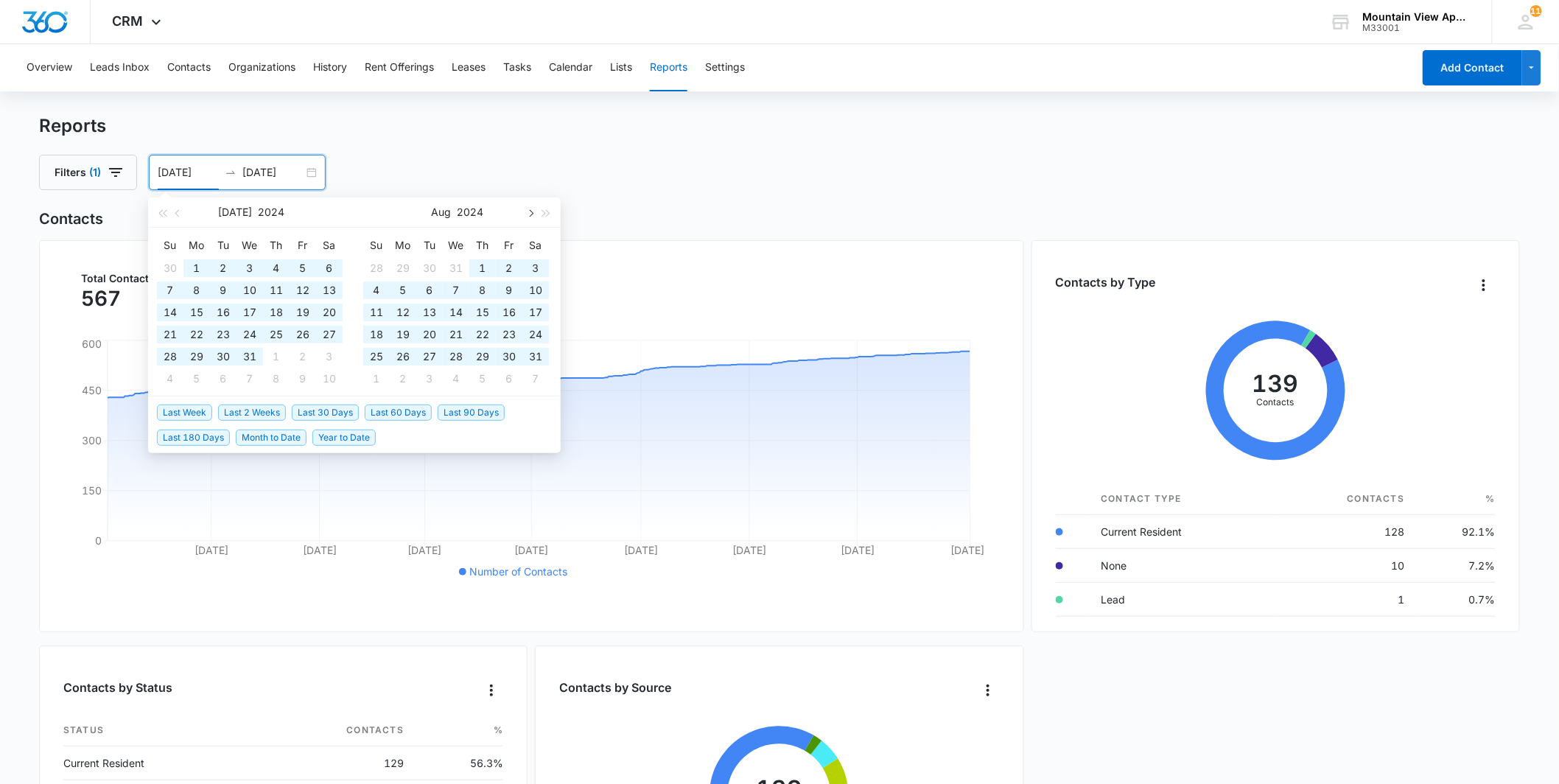
click at [524, 209] on button "button" at bounding box center [530, 212] width 16 height 29
click at [525, 209] on button "button" at bounding box center [530, 212] width 16 height 29
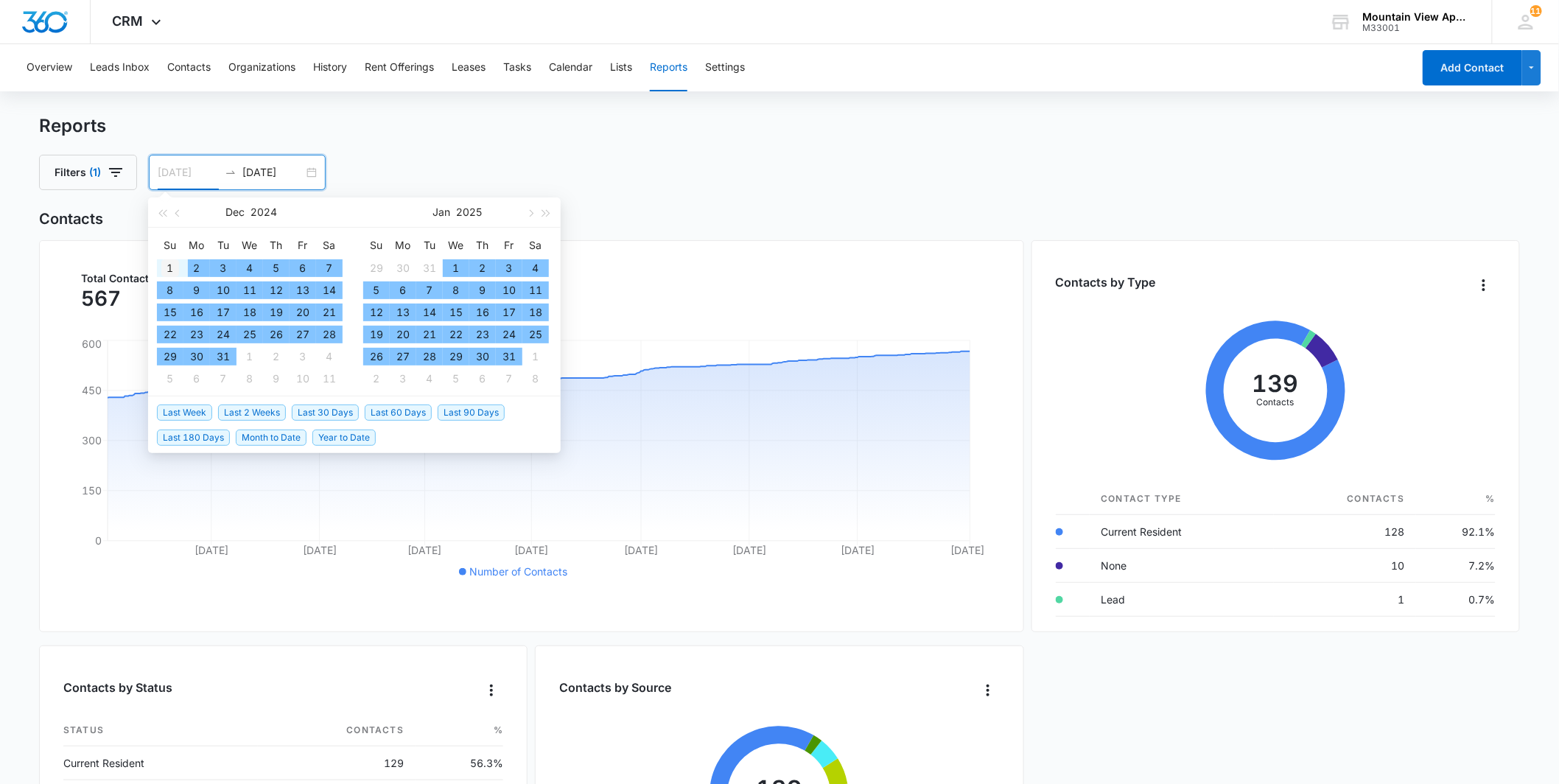
type input "12/01/2024"
click at [169, 263] on div "1" at bounding box center [170, 269] width 18 height 18
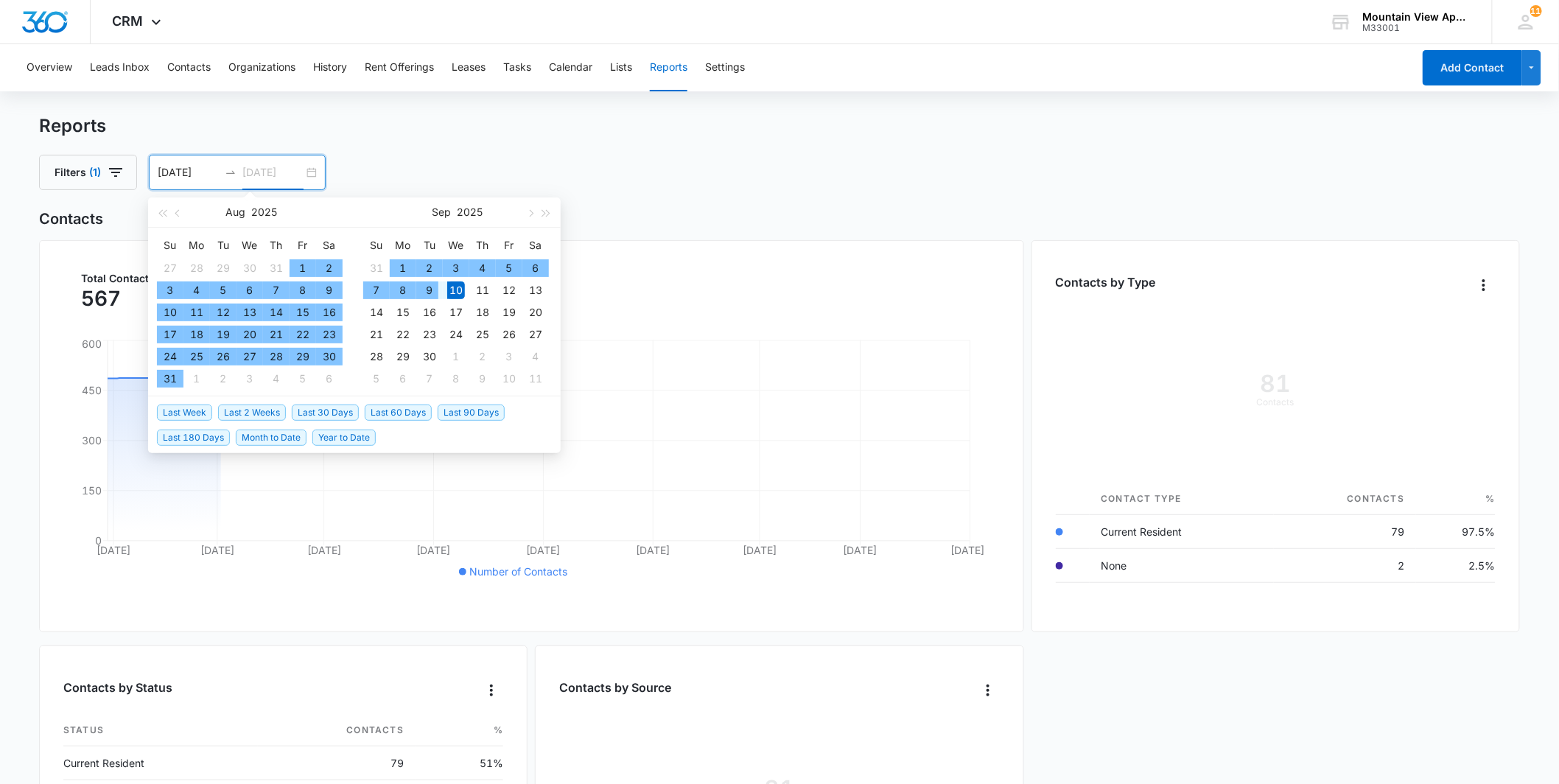
type input "[DATE]"
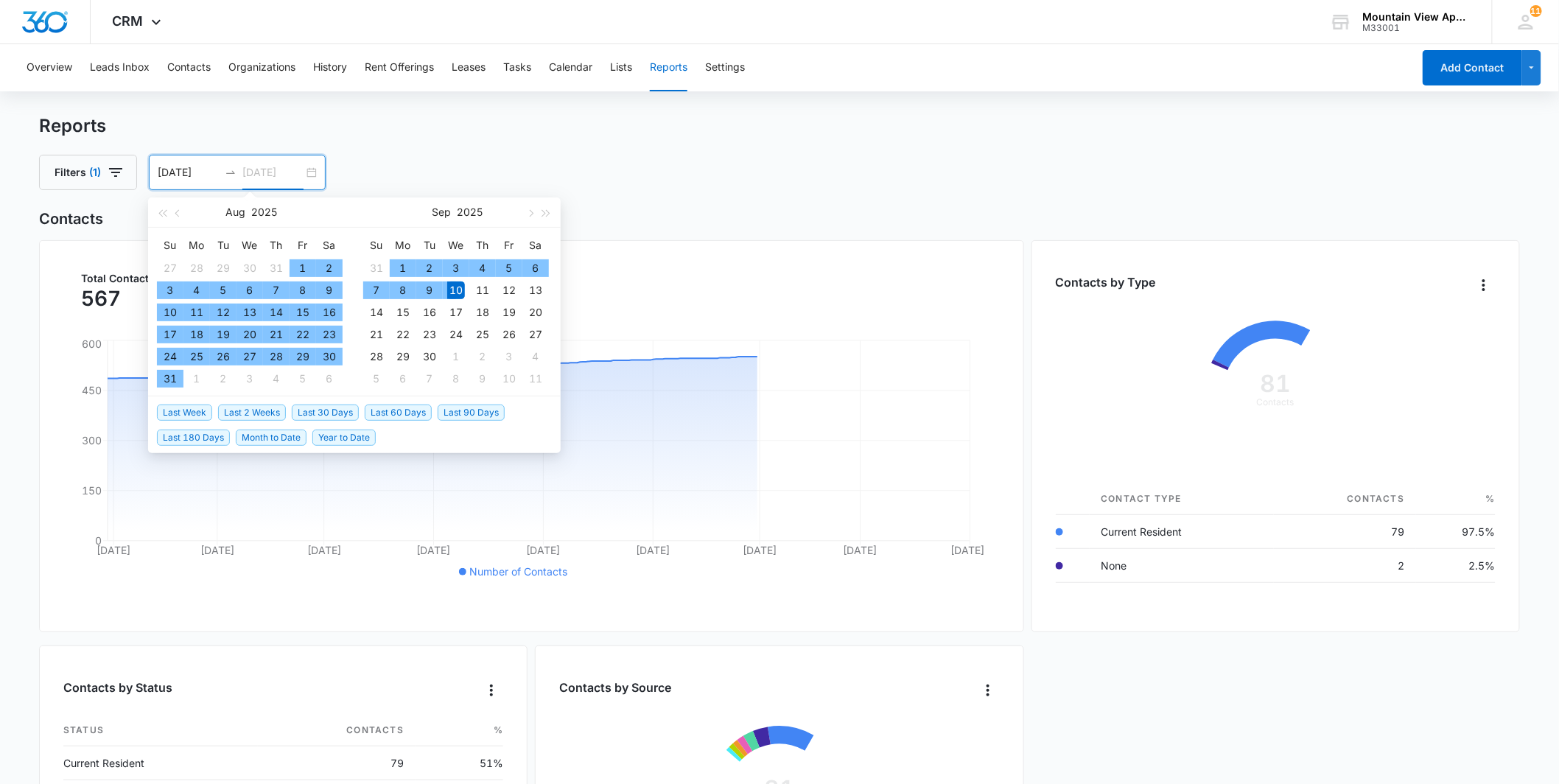
click at [457, 289] on div "10" at bounding box center [456, 290] width 18 height 18
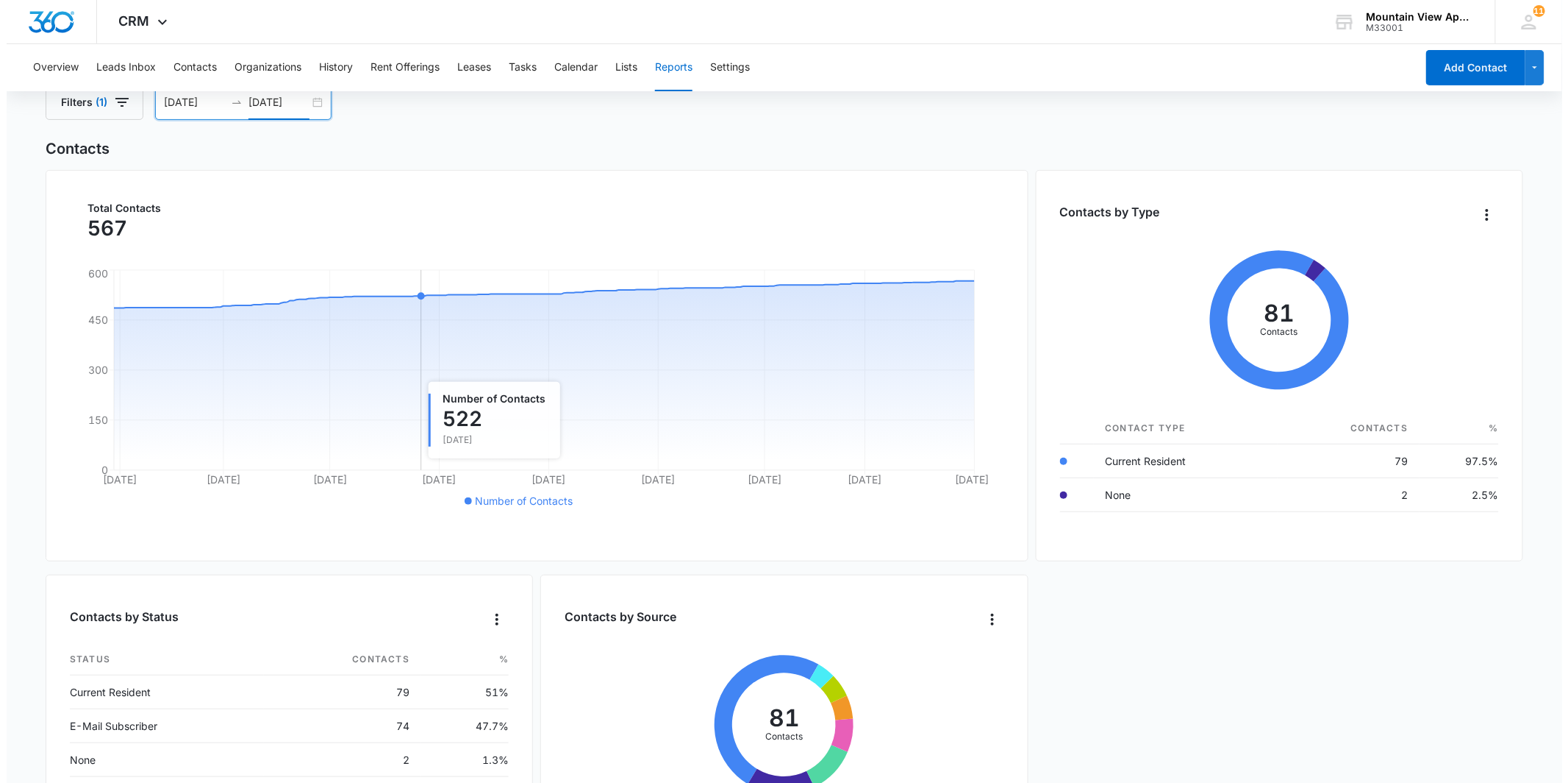
scroll to position [0, 0]
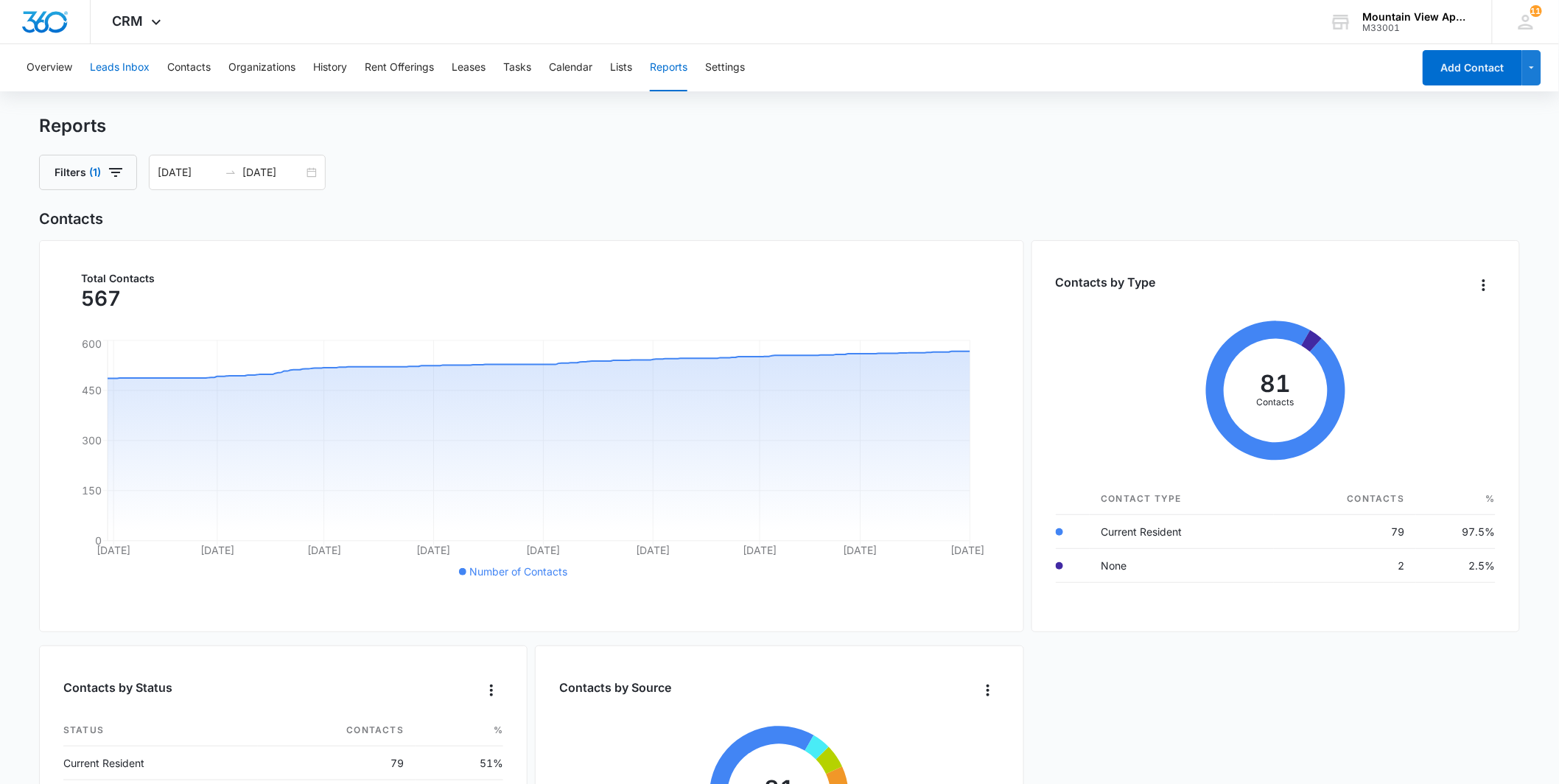
click at [130, 71] on button "Leads Inbox" at bounding box center [119, 67] width 60 height 47
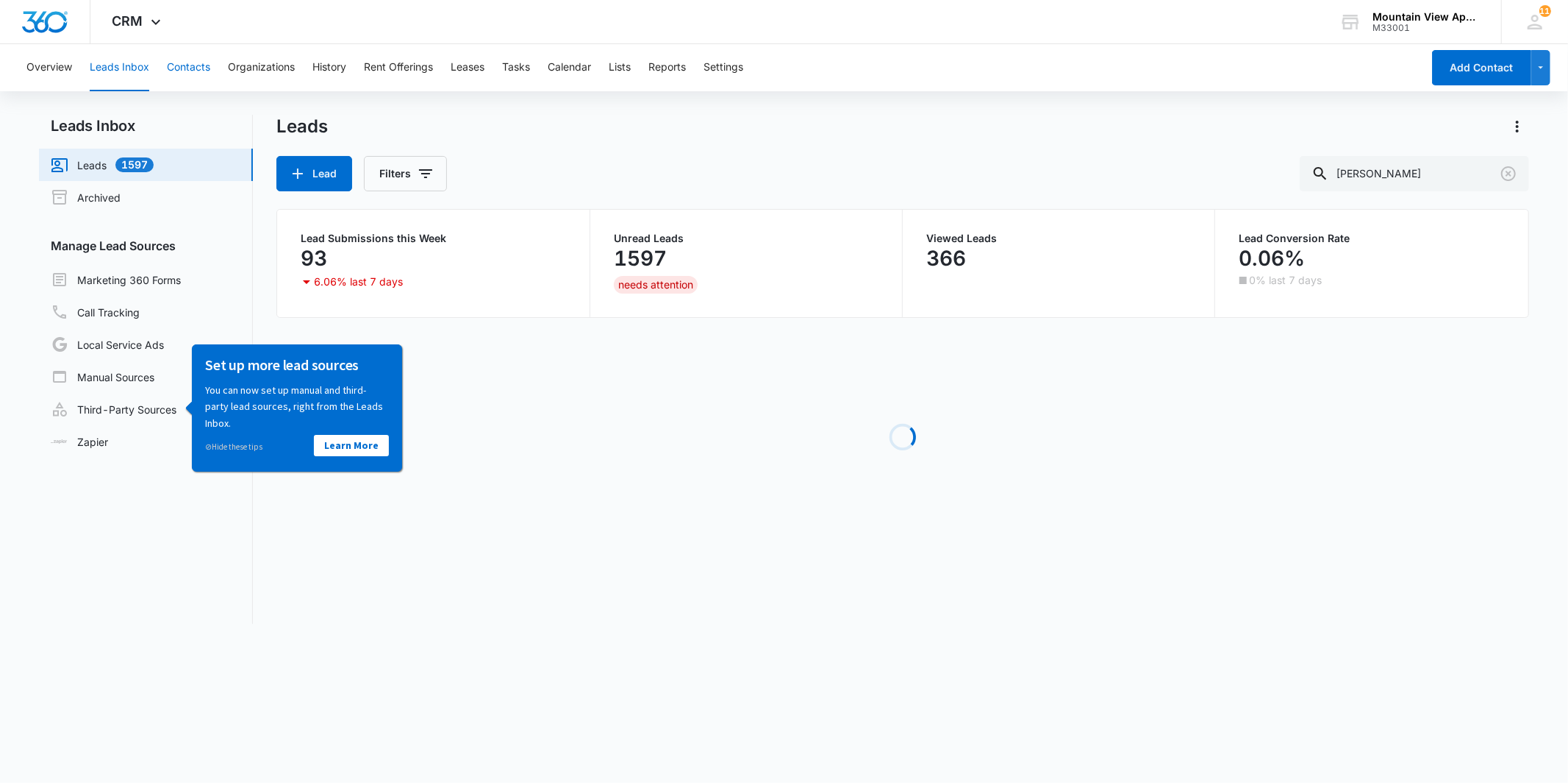
click at [206, 74] on button "Contacts" at bounding box center [188, 67] width 43 height 47
